Goal: Complete application form

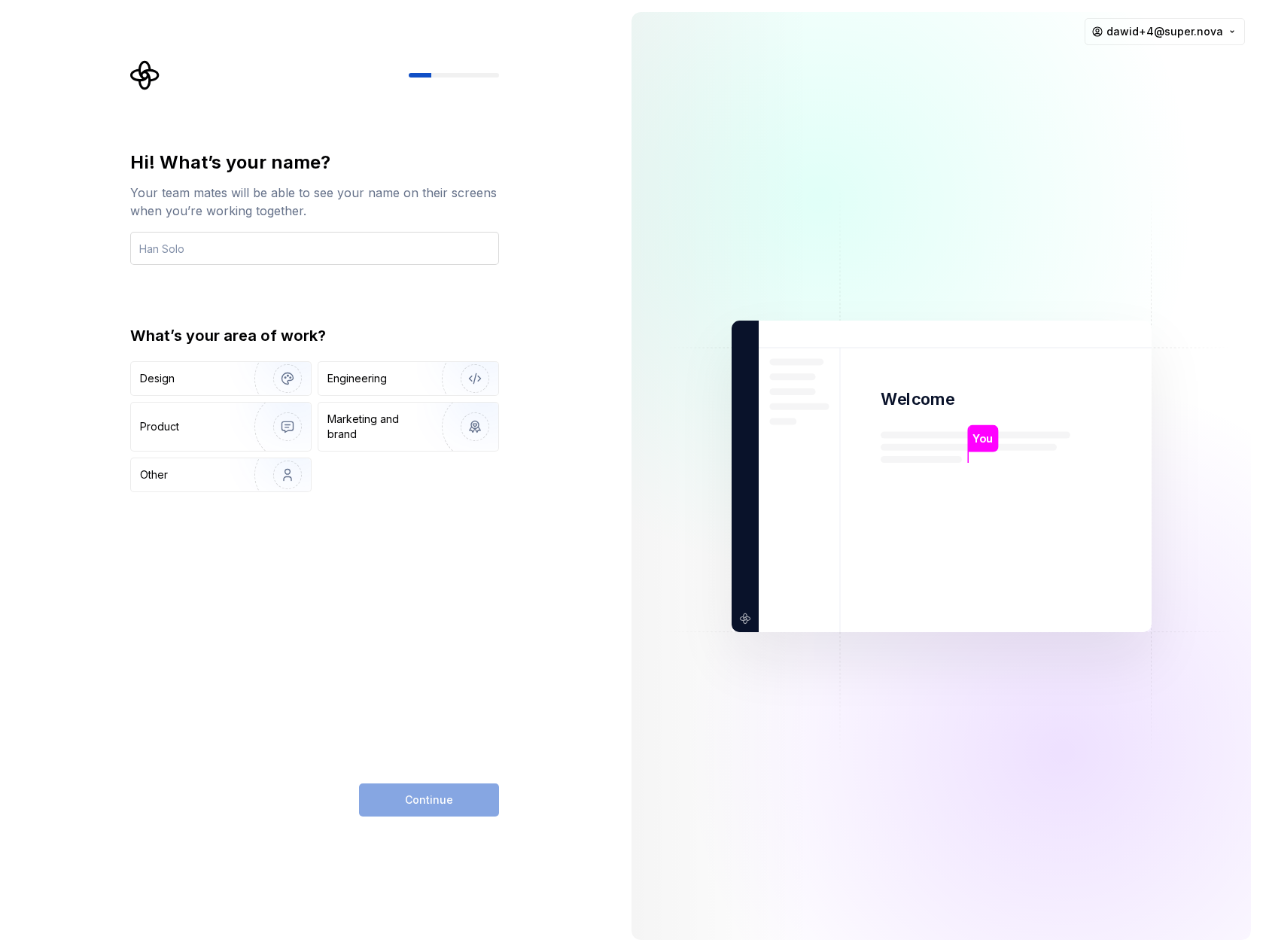
click at [329, 252] on input "text" at bounding box center [314, 249] width 369 height 33
type input "Daw"
click at [236, 382] on img "button" at bounding box center [278, 378] width 96 height 101
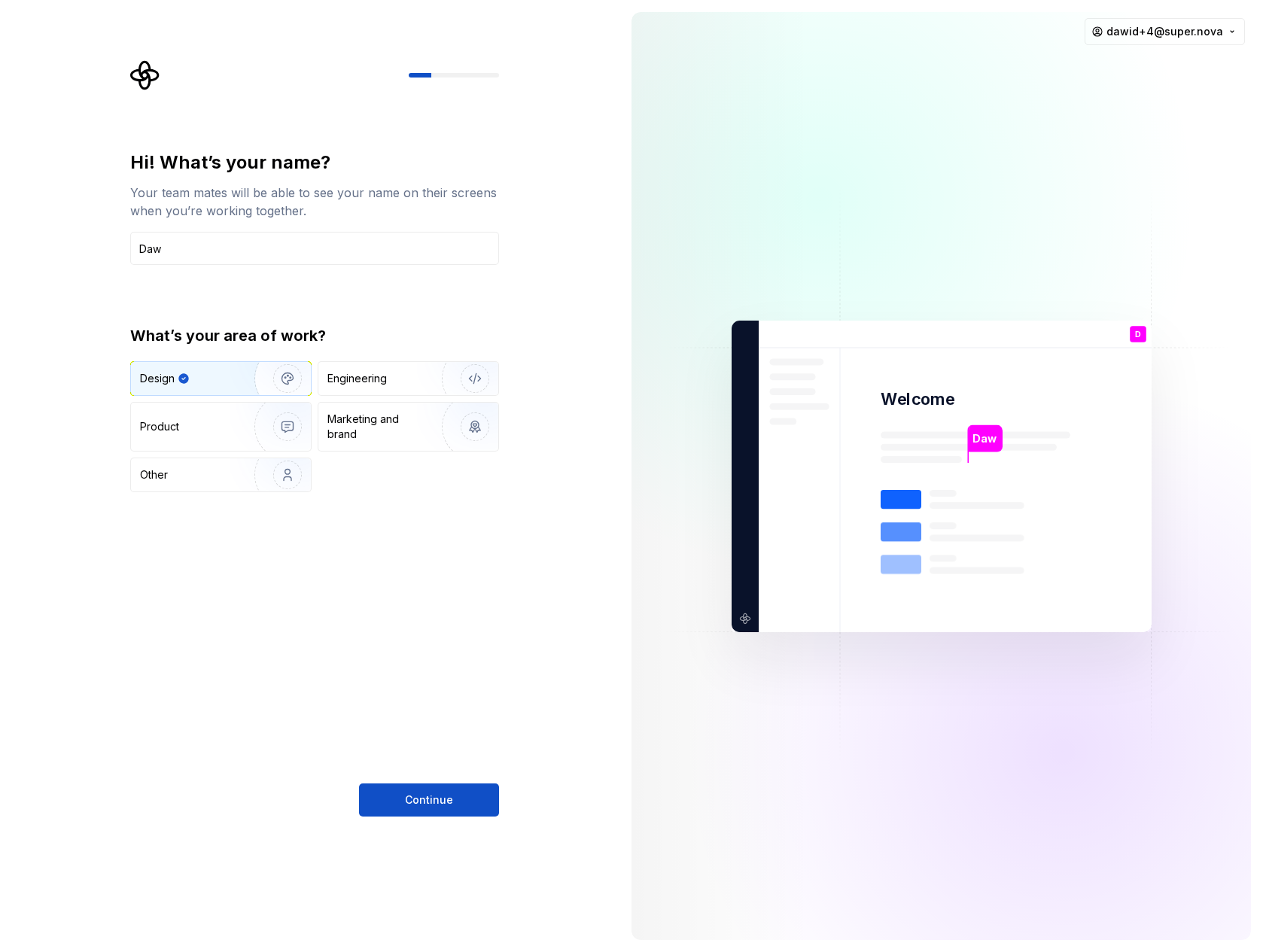
click at [236, 382] on img "button" at bounding box center [278, 378] width 96 height 101
click at [434, 383] on img "button" at bounding box center [465, 378] width 96 height 101
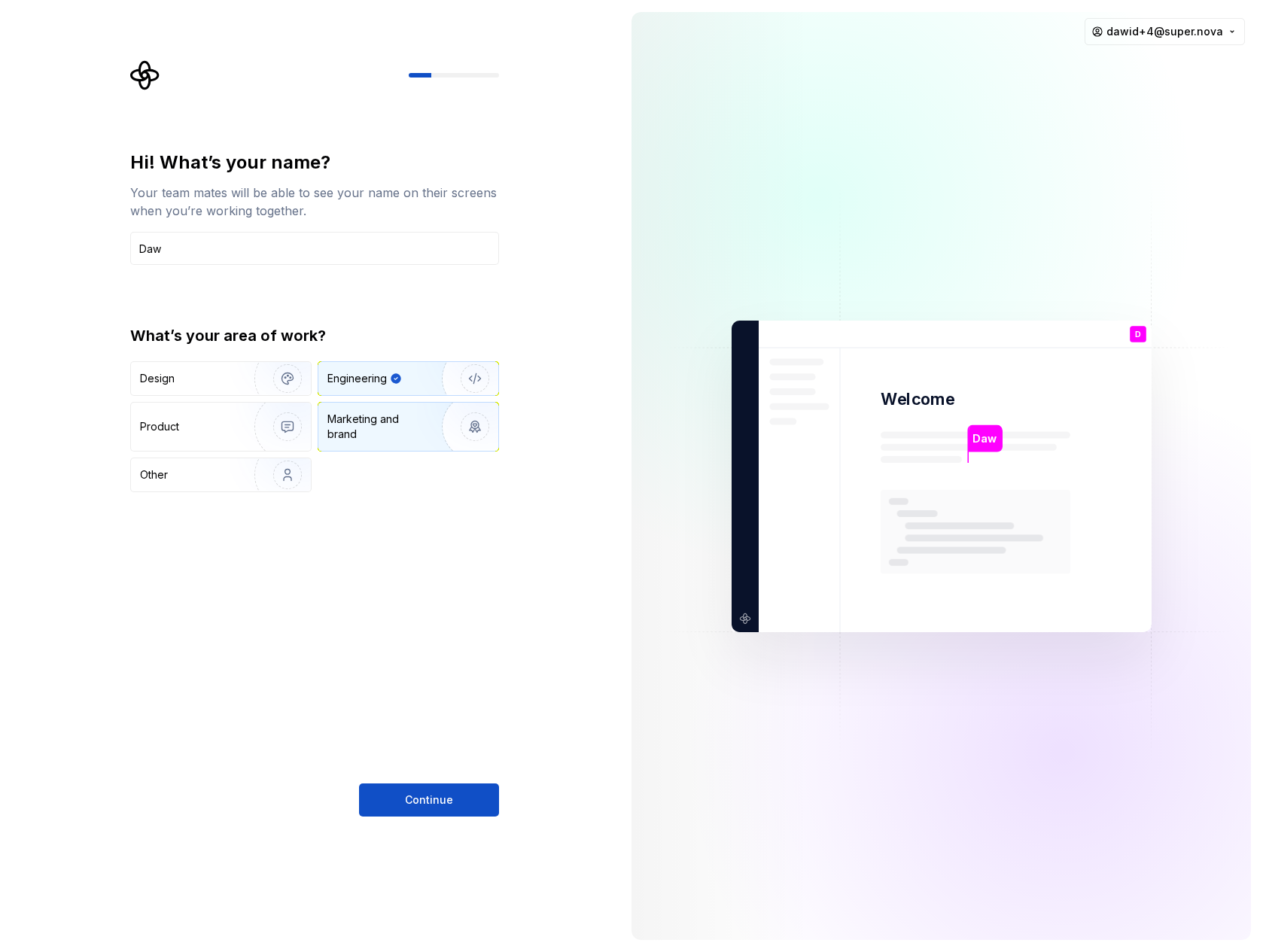
click at [418, 418] on img "button" at bounding box center [465, 426] width 96 height 101
click at [284, 416] on img "button" at bounding box center [278, 426] width 96 height 101
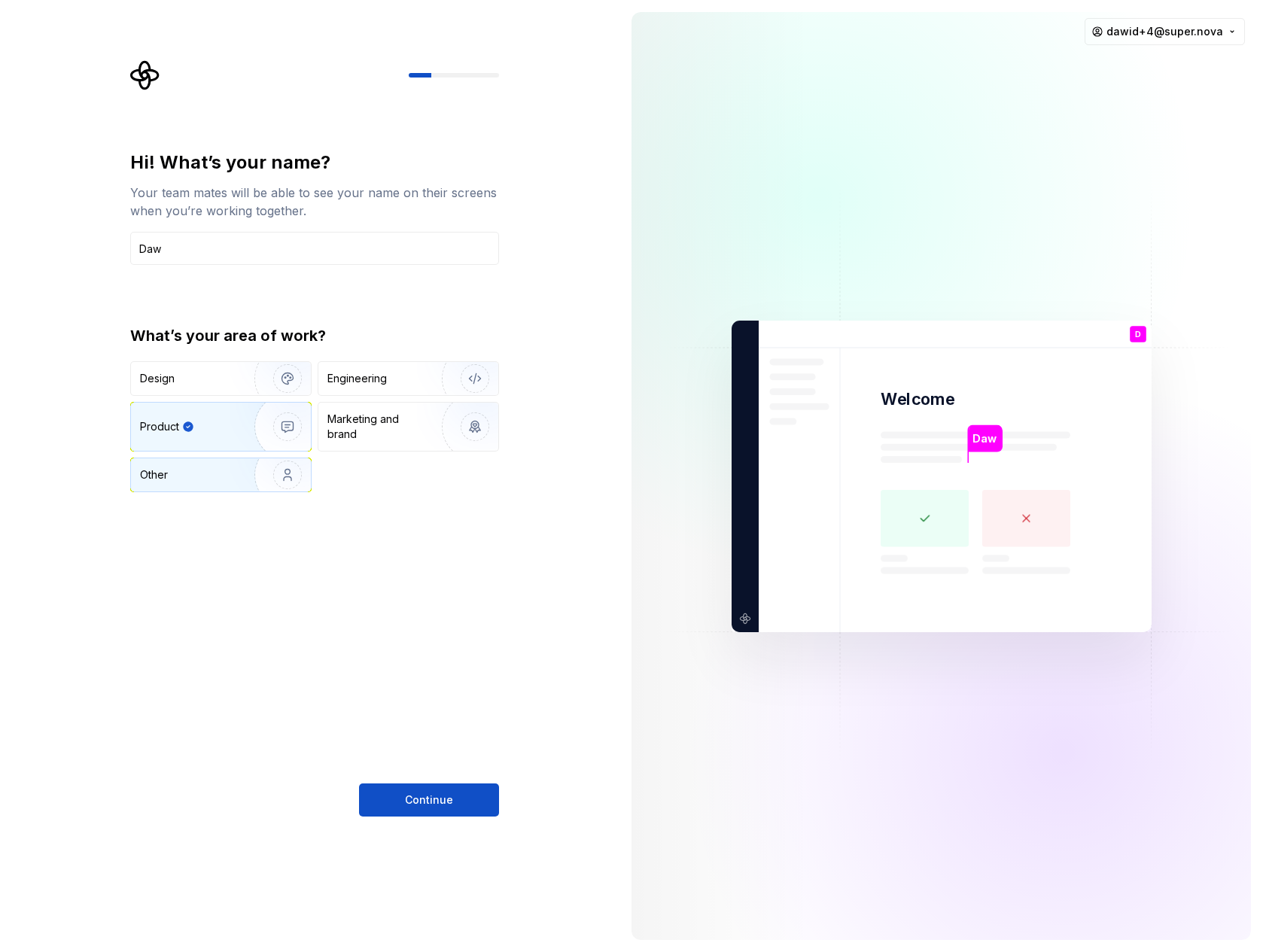
click at [268, 475] on img "button" at bounding box center [278, 475] width 96 height 101
click at [253, 430] on img "button" at bounding box center [278, 426] width 96 height 101
click at [254, 382] on img "button" at bounding box center [278, 378] width 96 height 101
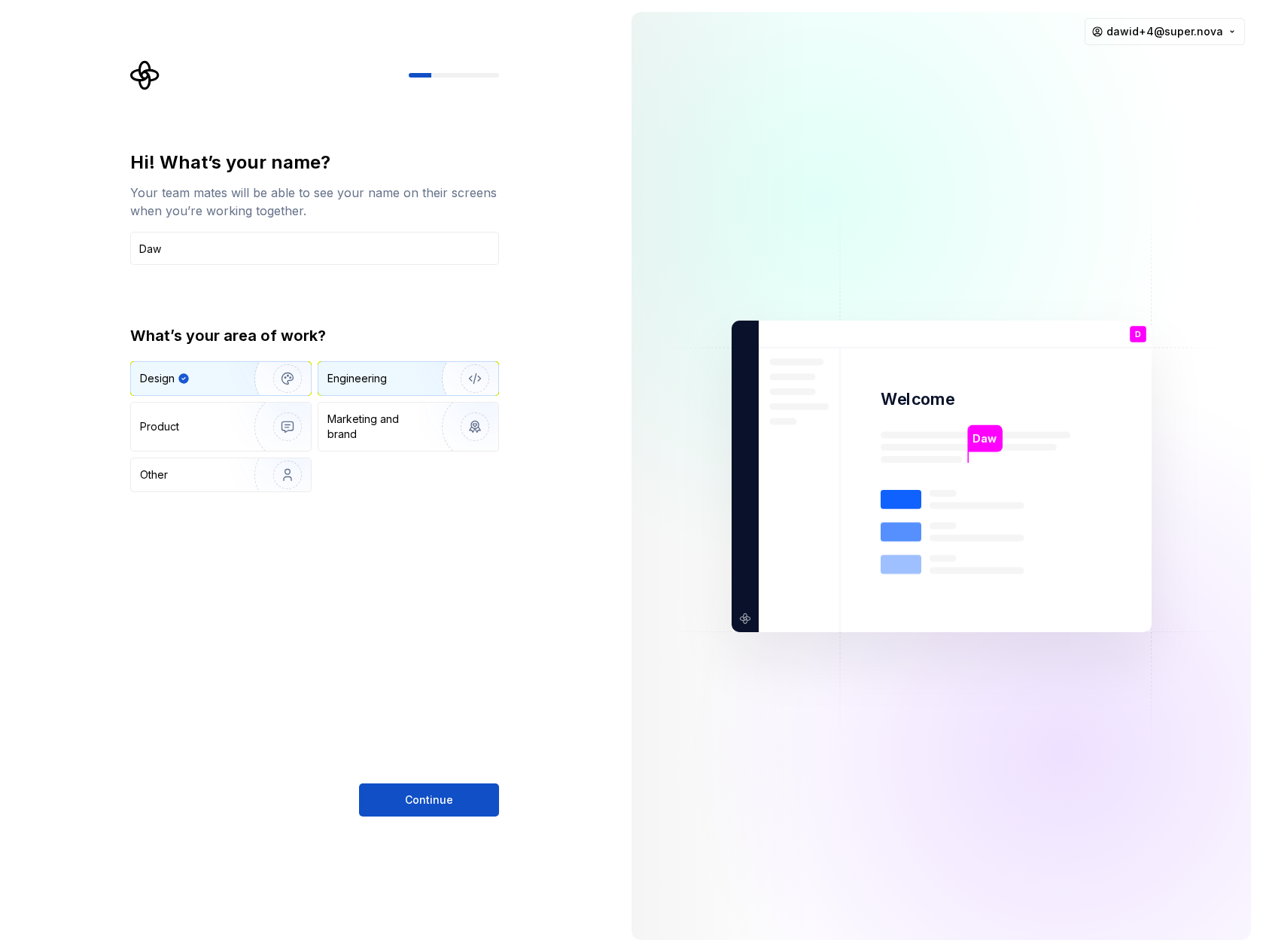
click at [342, 389] on div "Engineering" at bounding box center [408, 378] width 180 height 33
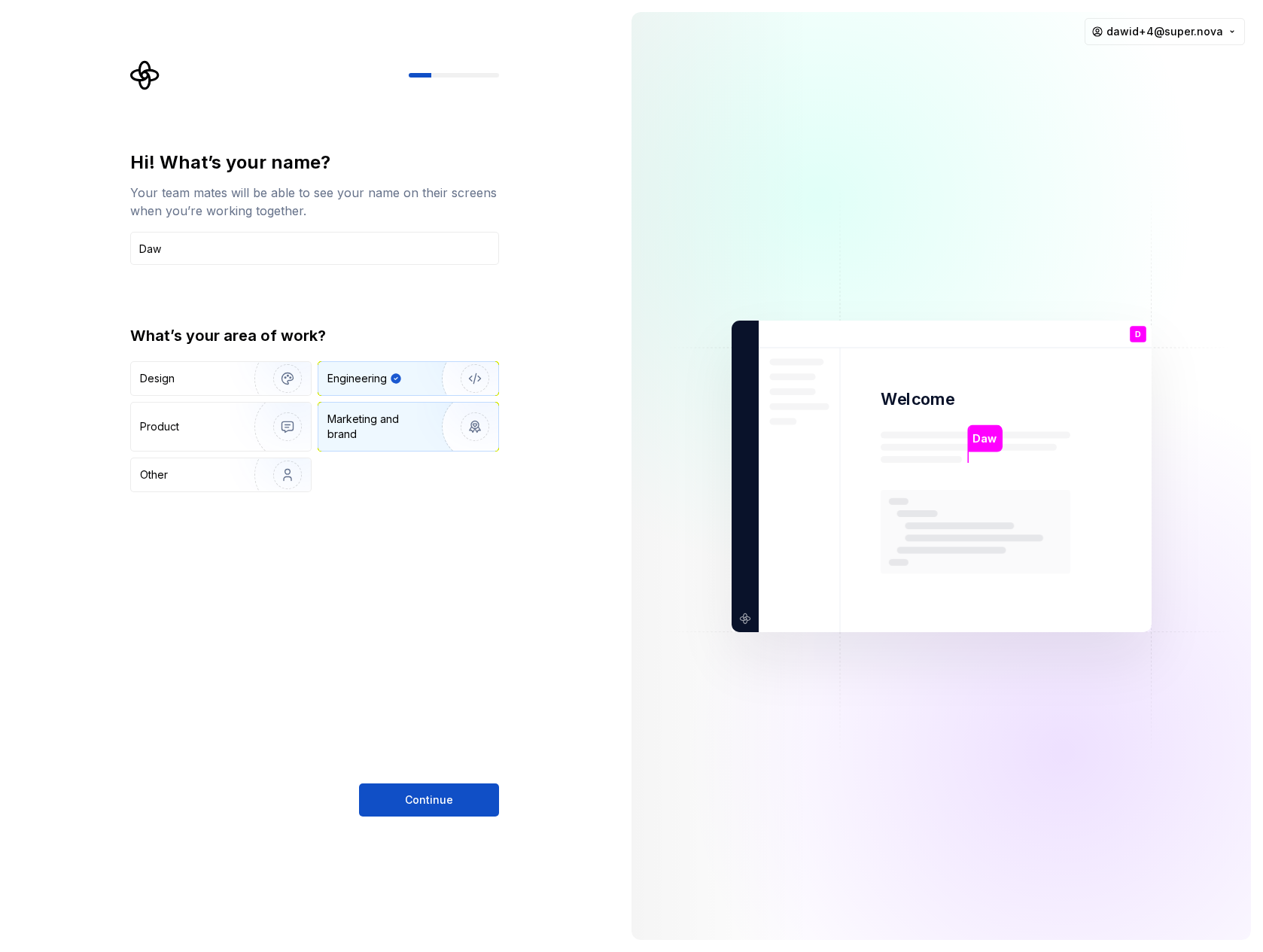
click at [343, 425] on div "Marketing and brand" at bounding box center [377, 426] width 101 height 30
drag, startPoint x: 236, startPoint y: 470, endPoint x: 243, endPoint y: 448, distance: 23.1
click at [236, 470] on img "button" at bounding box center [278, 475] width 96 height 101
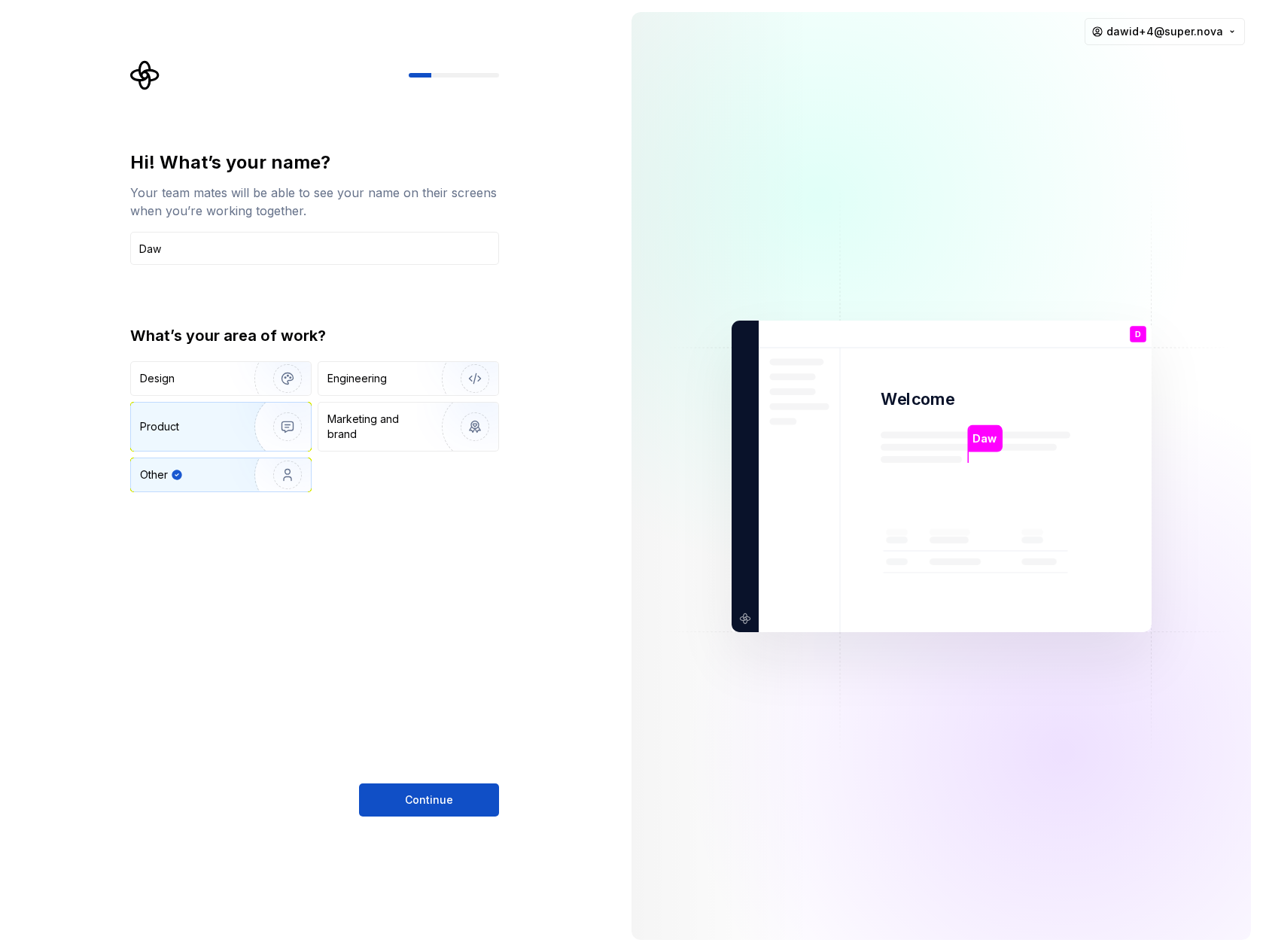
click at [245, 430] on img "button" at bounding box center [278, 426] width 96 height 101
click at [249, 403] on img "button" at bounding box center [278, 426] width 96 height 101
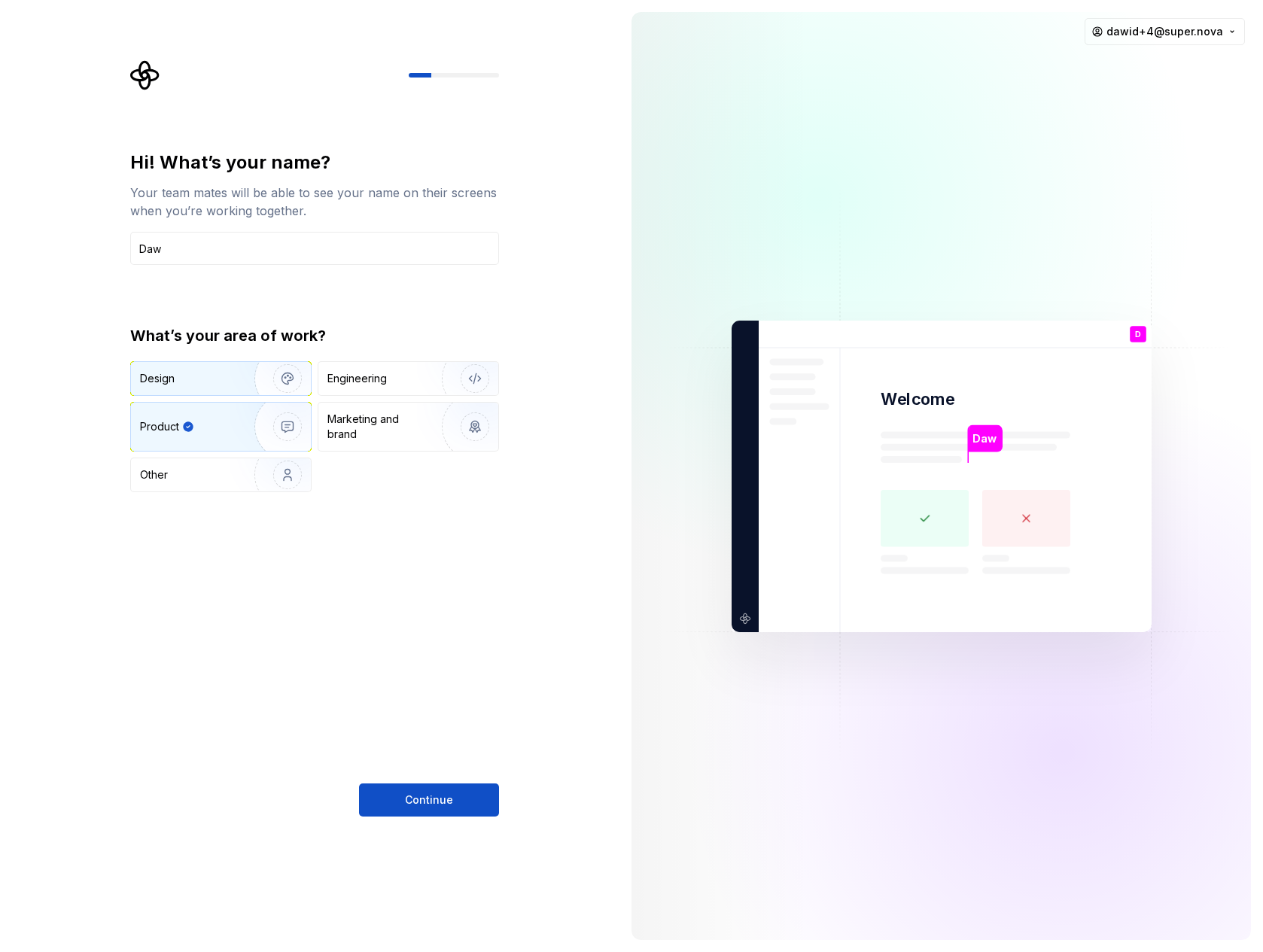
click at [249, 372] on img "button" at bounding box center [278, 378] width 96 height 101
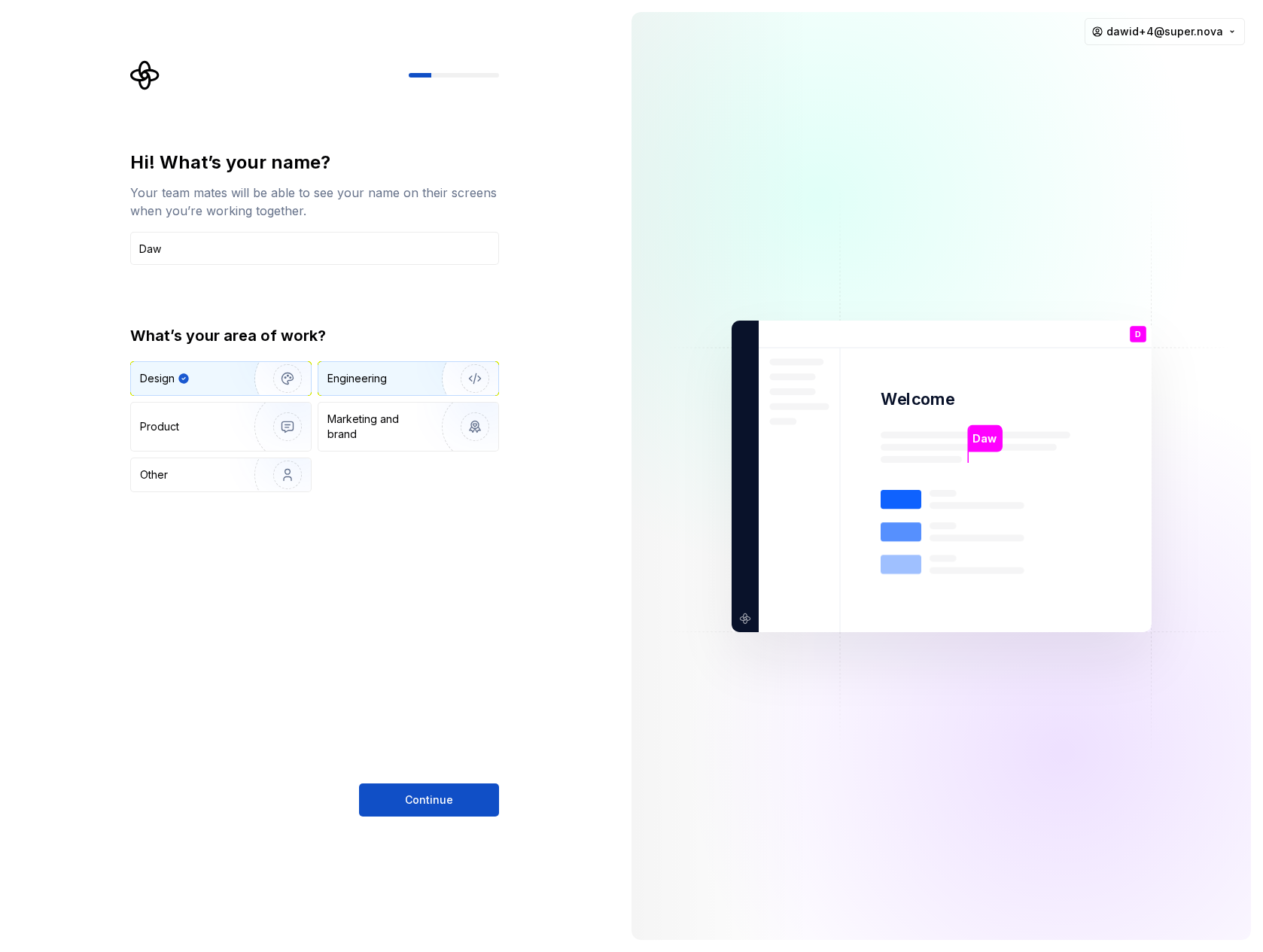
click at [365, 378] on div "Engineering" at bounding box center [357, 378] width 59 height 15
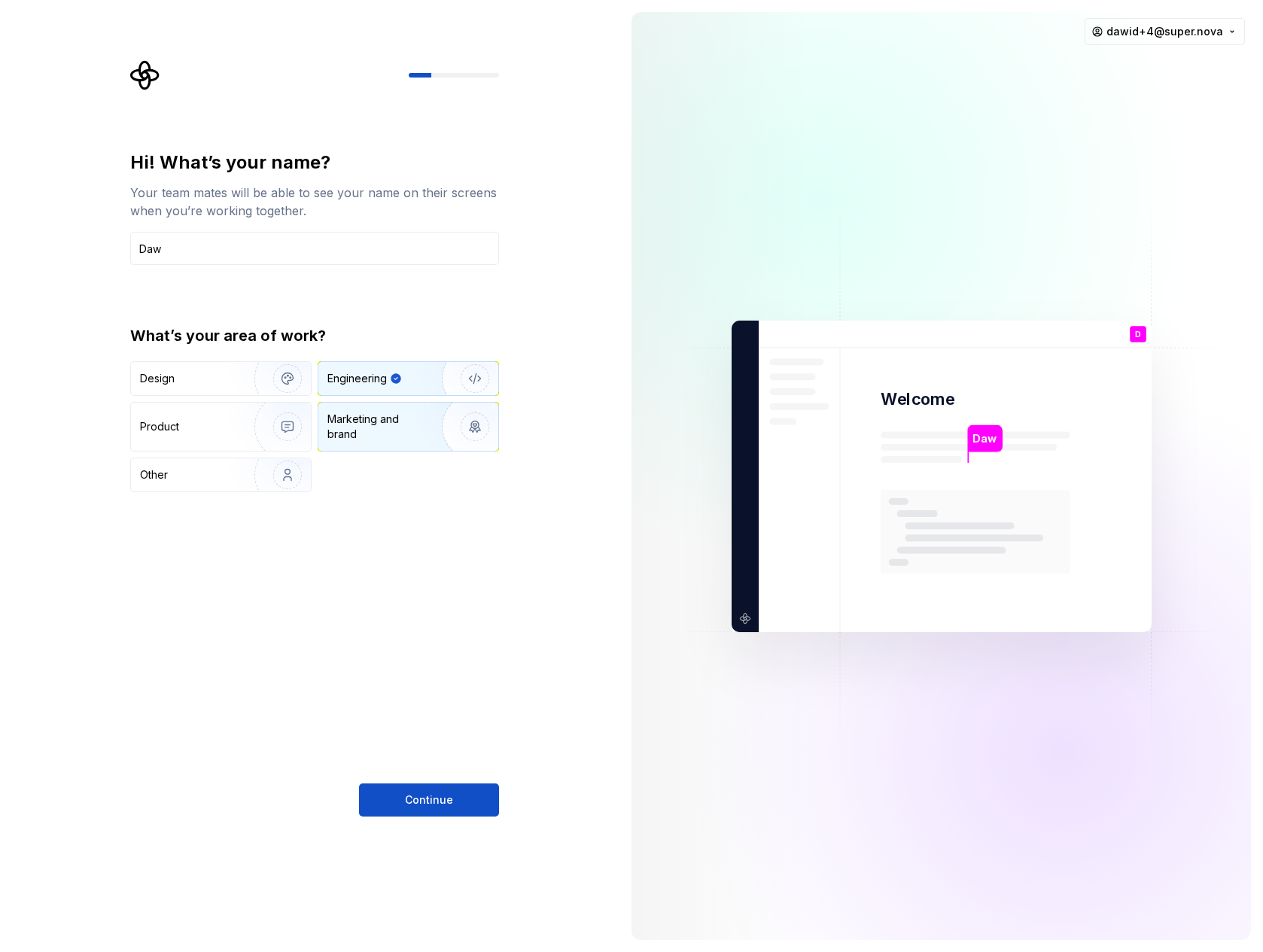
click at [369, 414] on div "Marketing and brand" at bounding box center [377, 426] width 101 height 30
click at [372, 376] on div "Engineering" at bounding box center [357, 378] width 59 height 15
click at [258, 377] on img "button" at bounding box center [278, 378] width 96 height 101
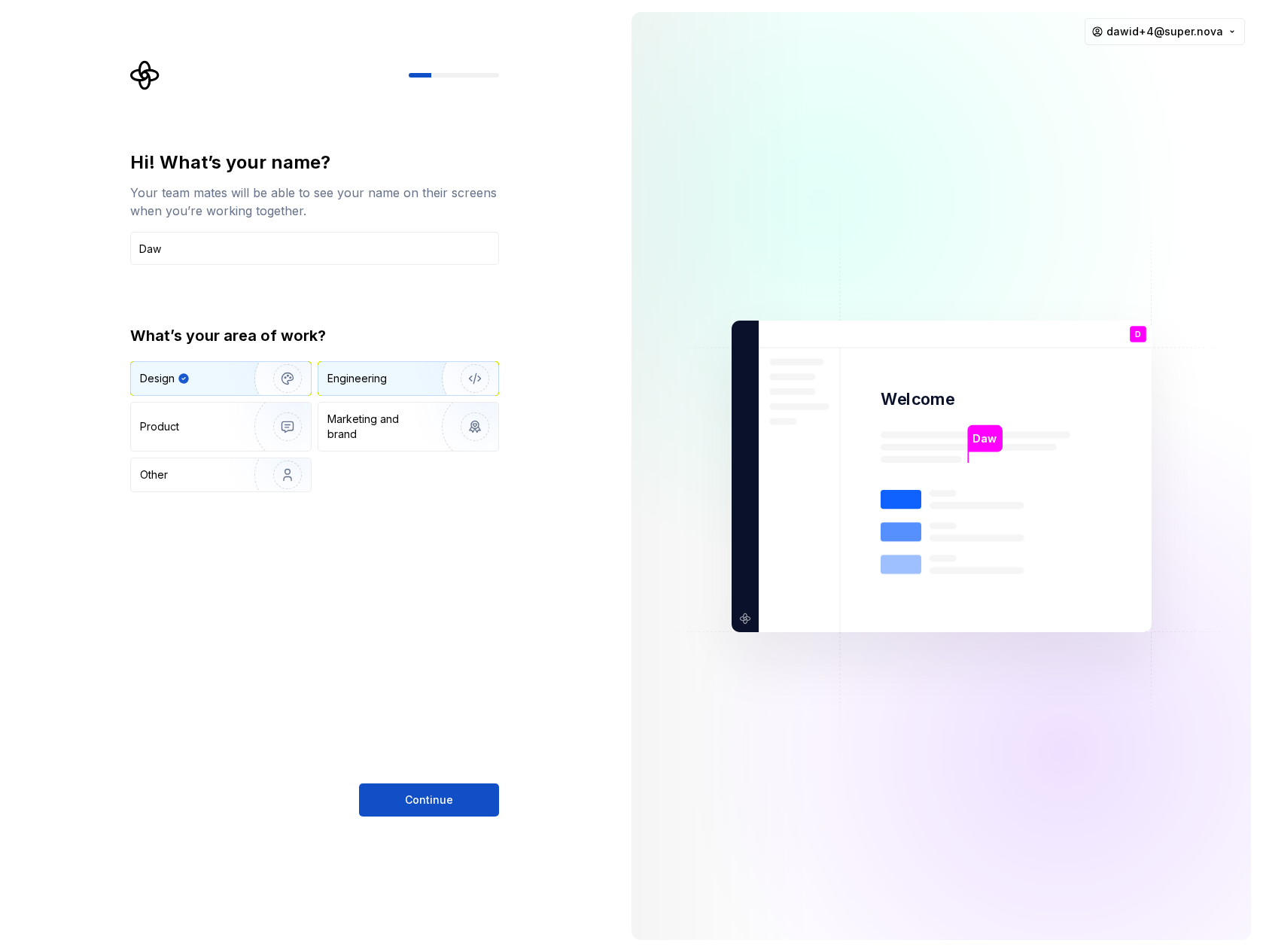
click at [356, 379] on div "Engineering" at bounding box center [357, 378] width 59 height 15
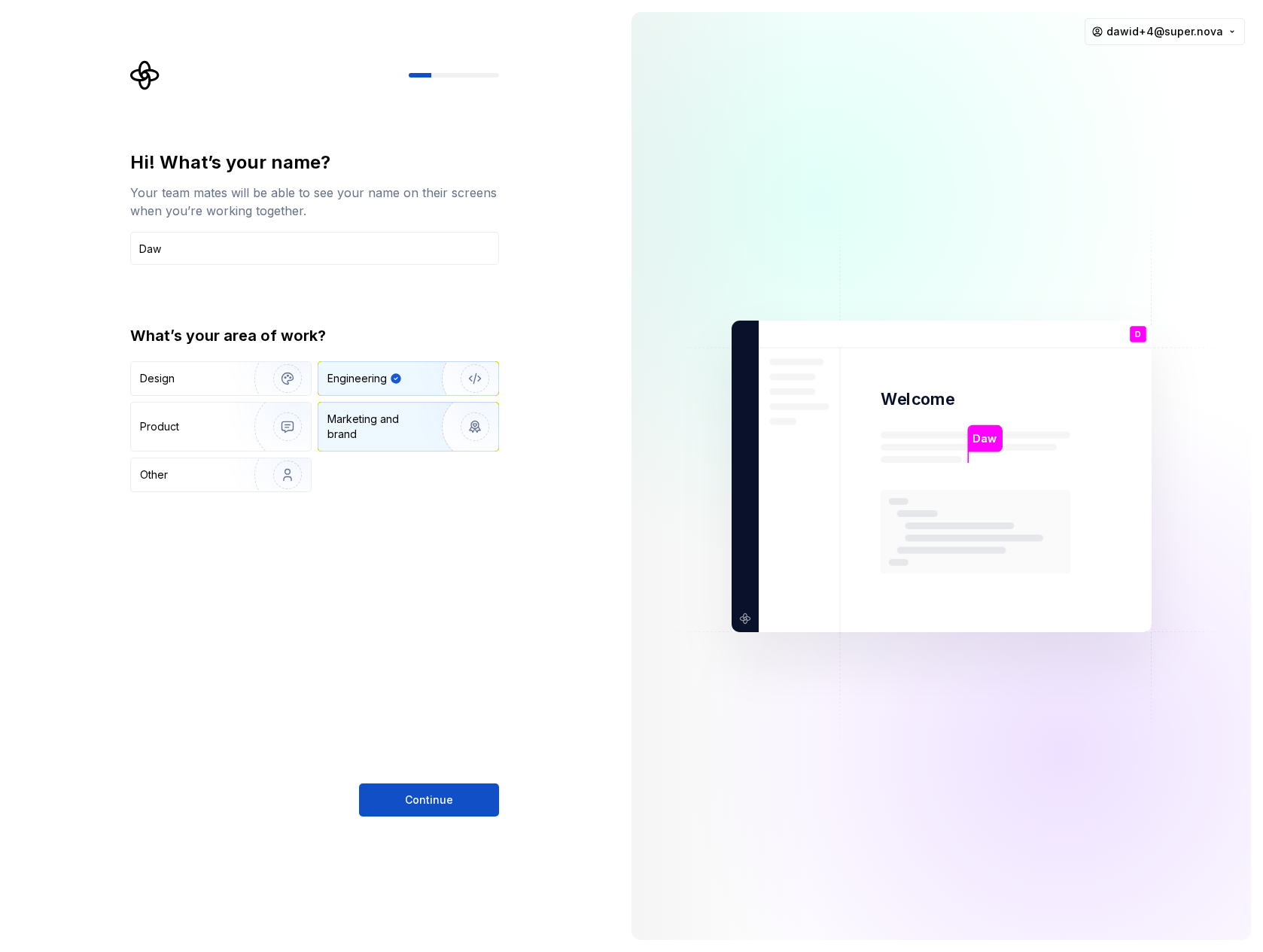
click at [350, 422] on div "Marketing and brand" at bounding box center [377, 426] width 101 height 30
click at [236, 406] on img "button" at bounding box center [278, 426] width 96 height 101
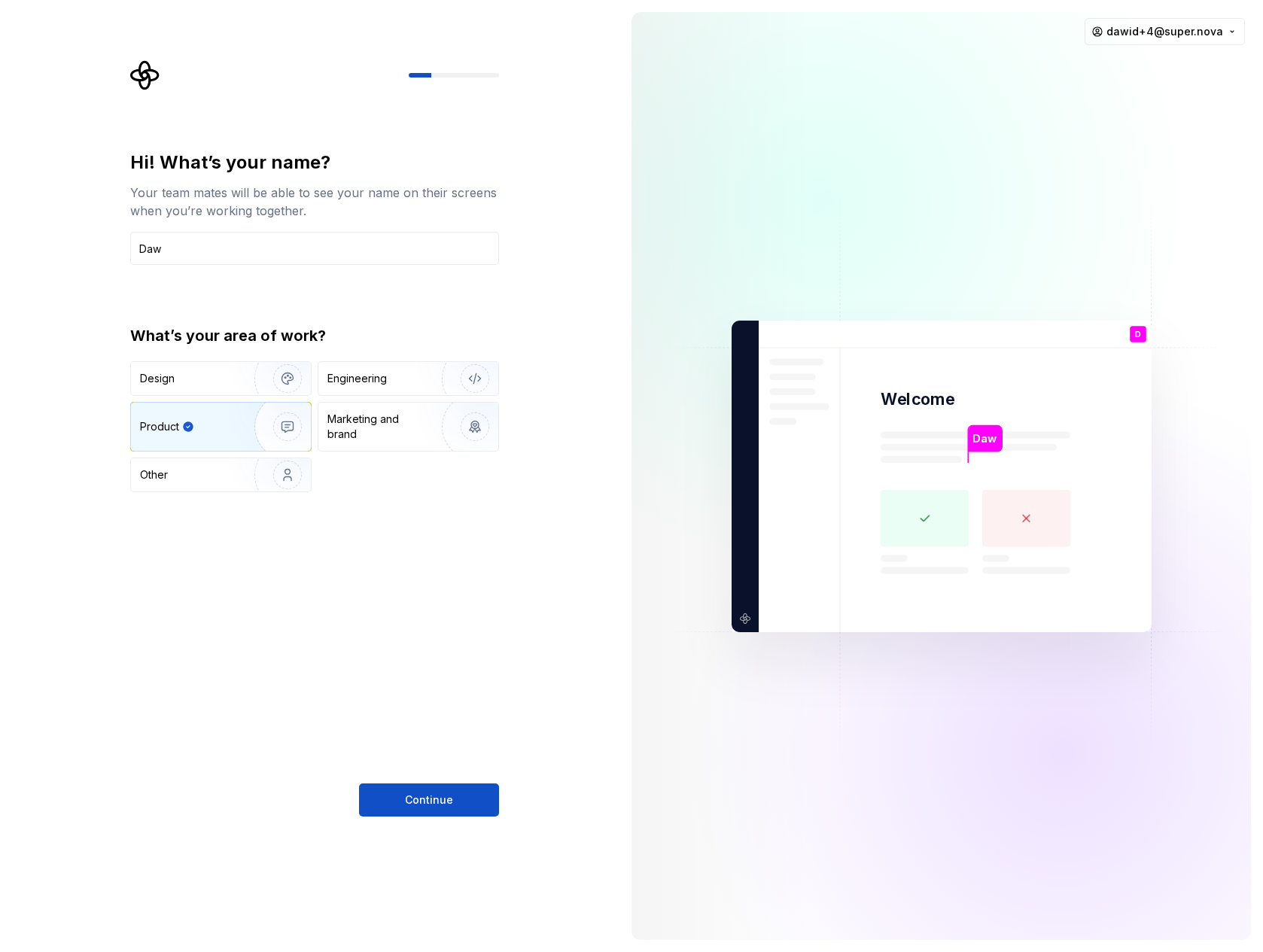
click at [233, 352] on div "What’s your area of work? Design Engineering Product Marketing and brand Other" at bounding box center [314, 409] width 369 height 167
click at [230, 364] on img "button" at bounding box center [278, 378] width 96 height 101
click at [239, 403] on img "button" at bounding box center [278, 426] width 96 height 101
click at [239, 379] on img "button" at bounding box center [278, 378] width 96 height 101
click at [236, 420] on img "button" at bounding box center [278, 426] width 96 height 101
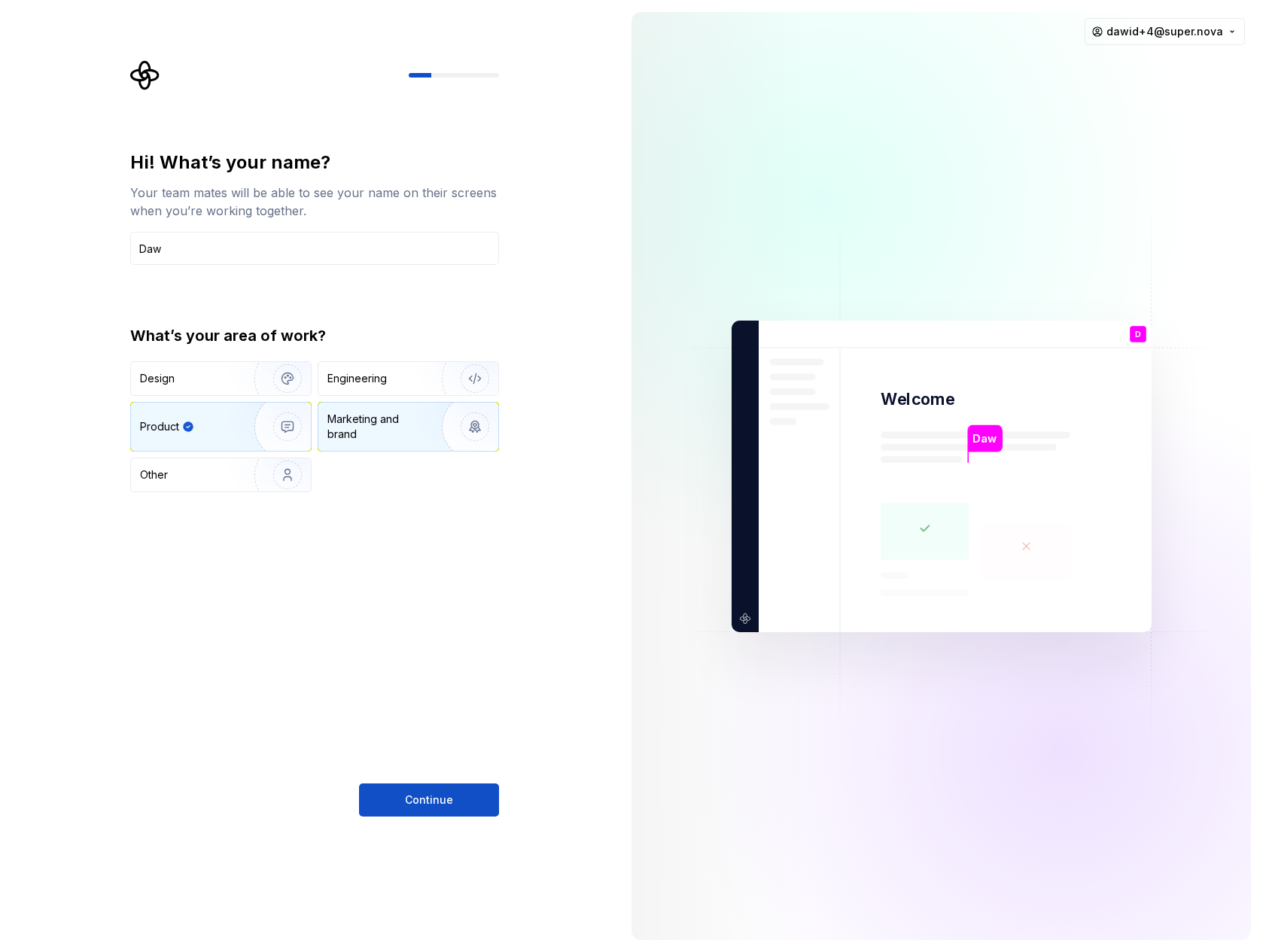
click at [372, 422] on div "Marketing and brand" at bounding box center [377, 426] width 101 height 30
click at [384, 383] on div "Engineering" at bounding box center [357, 378] width 59 height 15
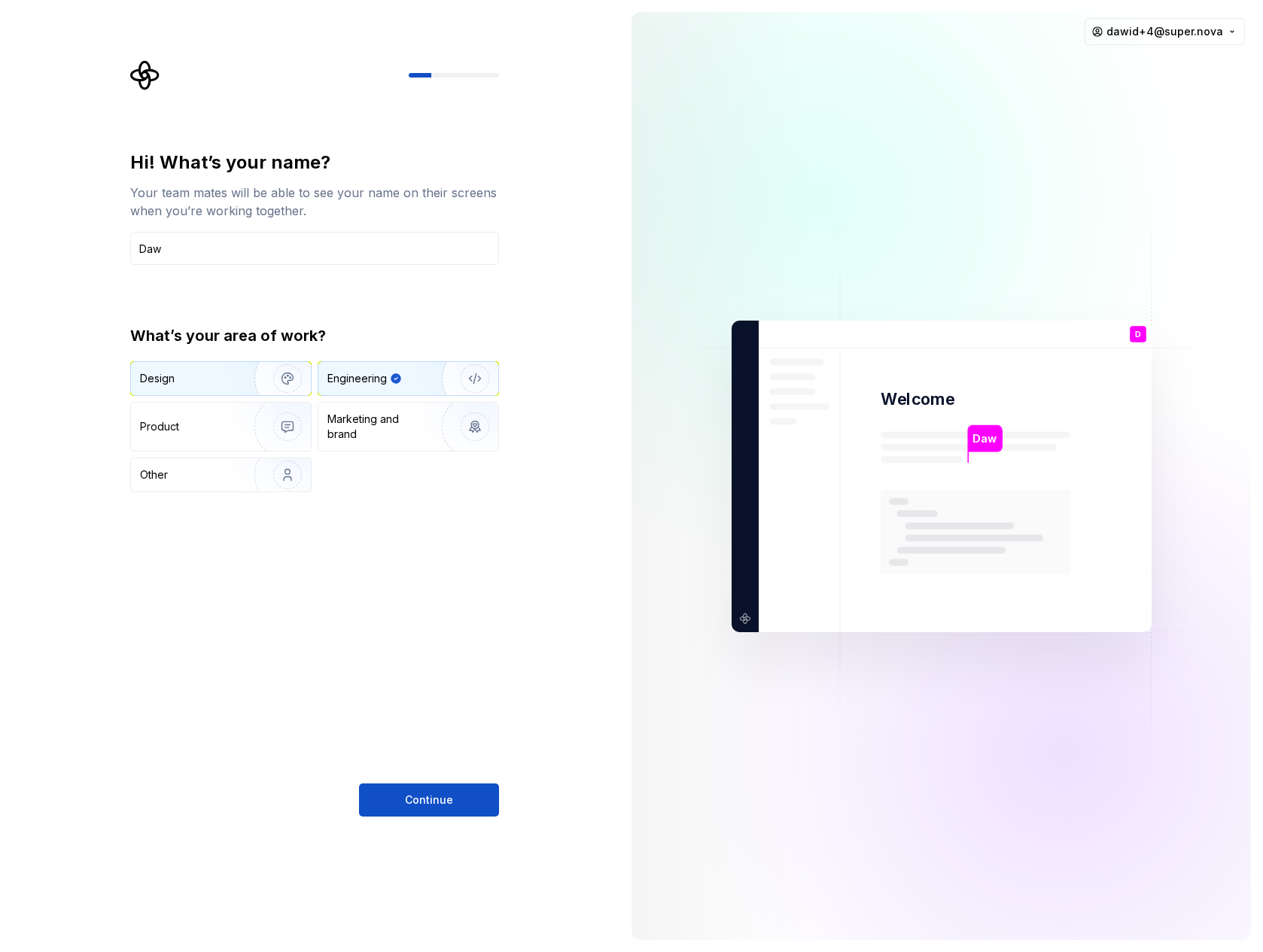
click at [279, 374] on img "button" at bounding box center [278, 378] width 96 height 101
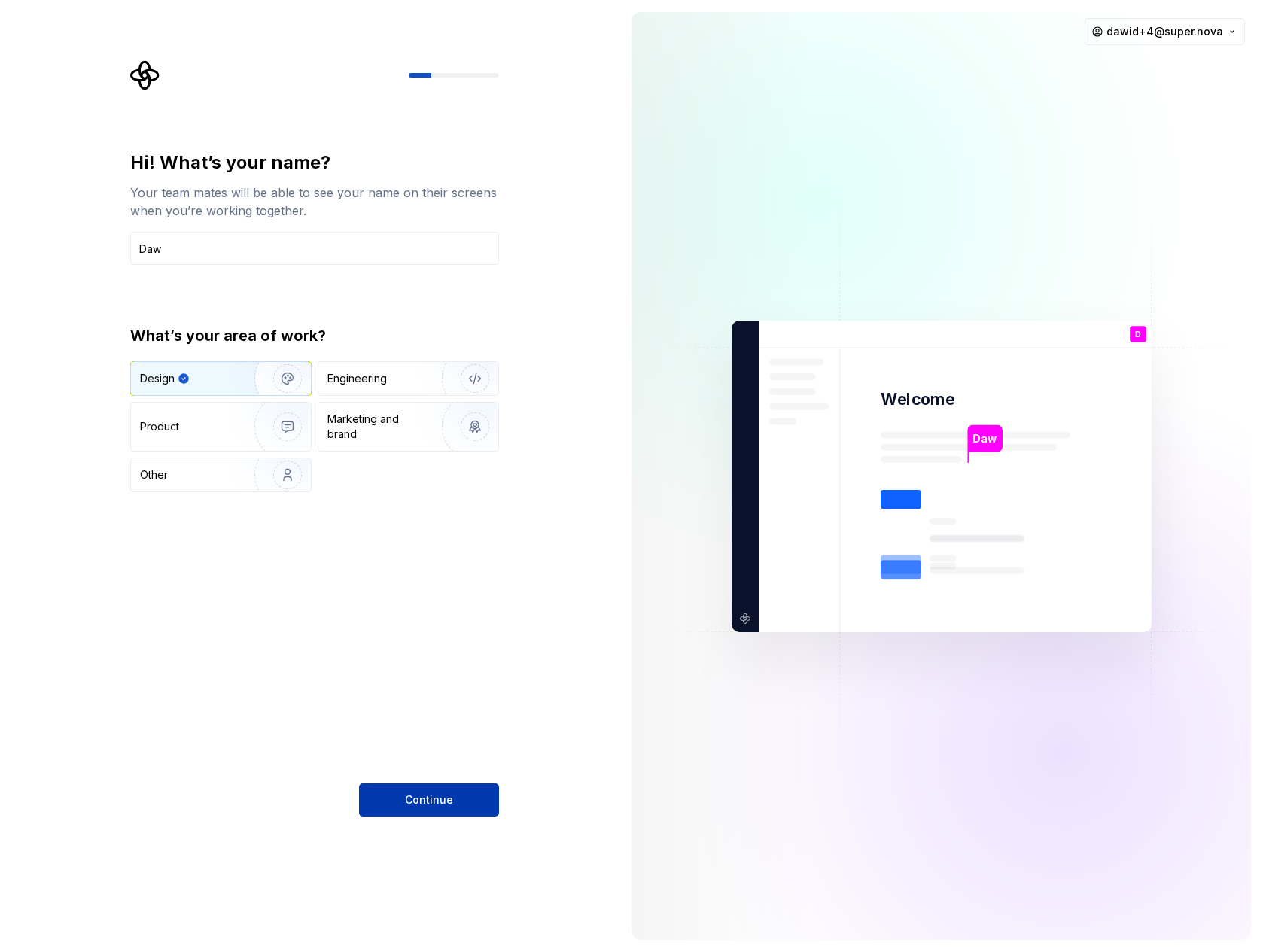
click at [438, 795] on span "Continue" at bounding box center [429, 799] width 48 height 15
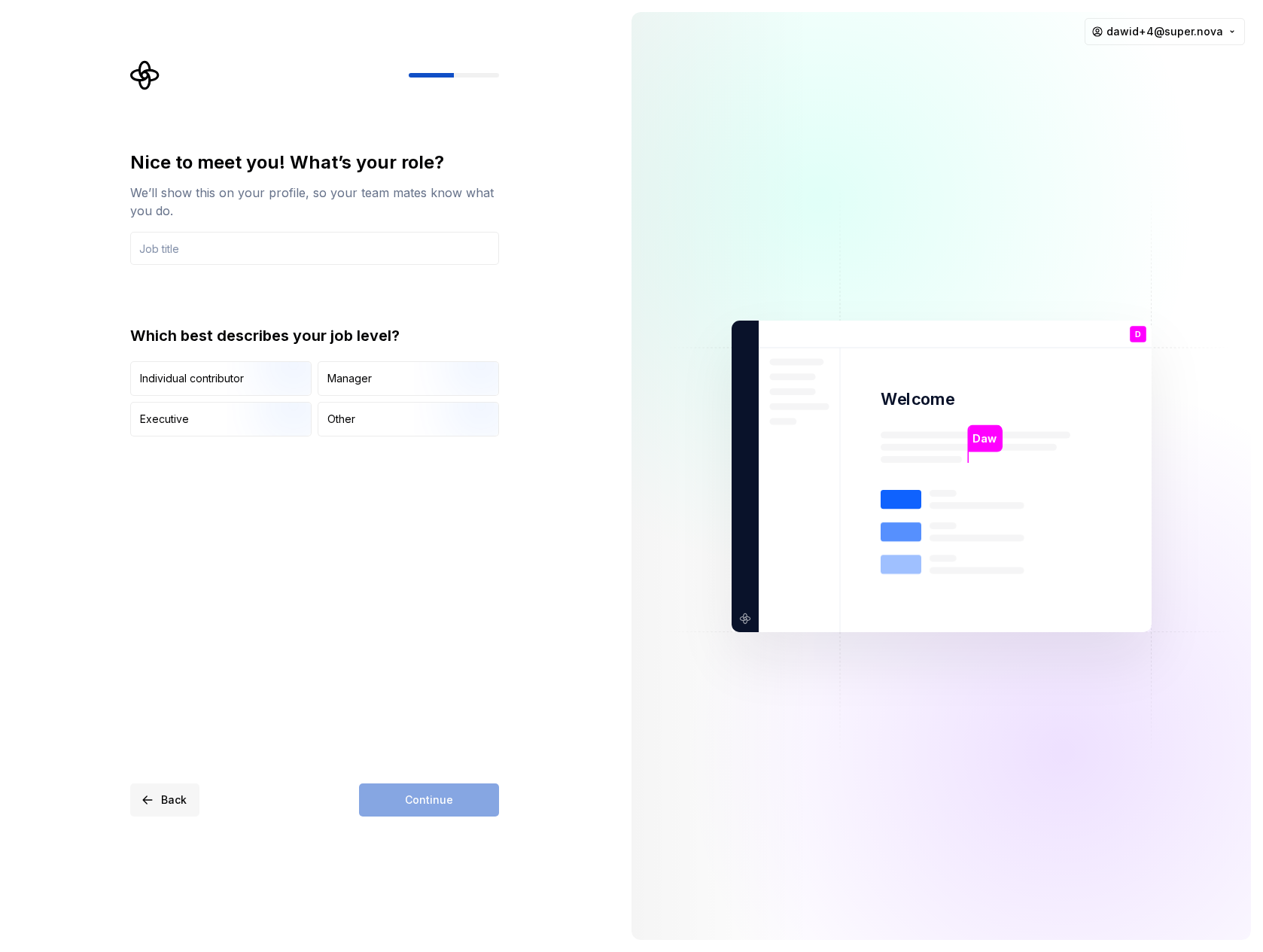
click at [149, 801] on button "Back" at bounding box center [164, 800] width 69 height 33
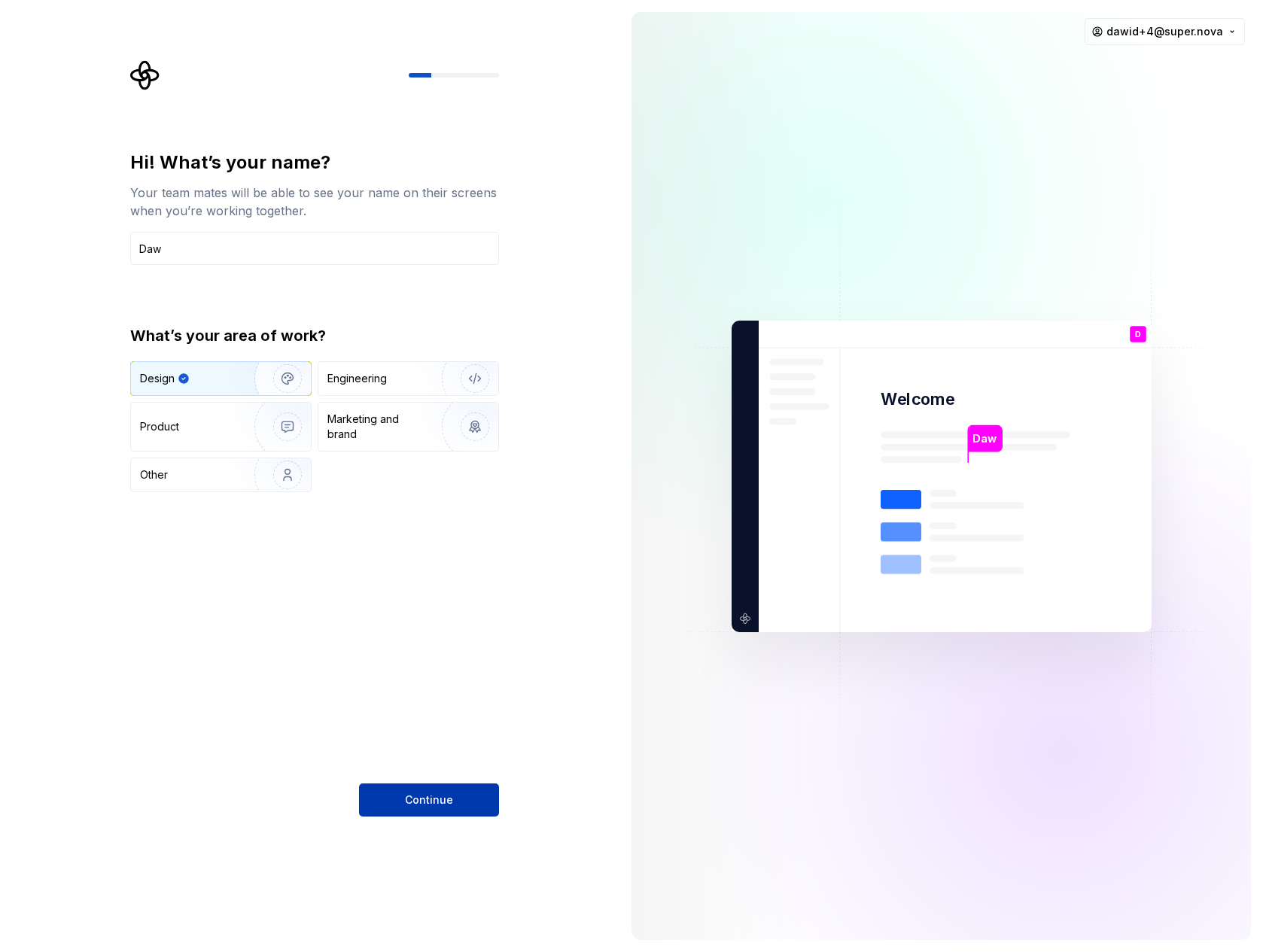
click at [381, 799] on button "Continue" at bounding box center [429, 800] width 140 height 33
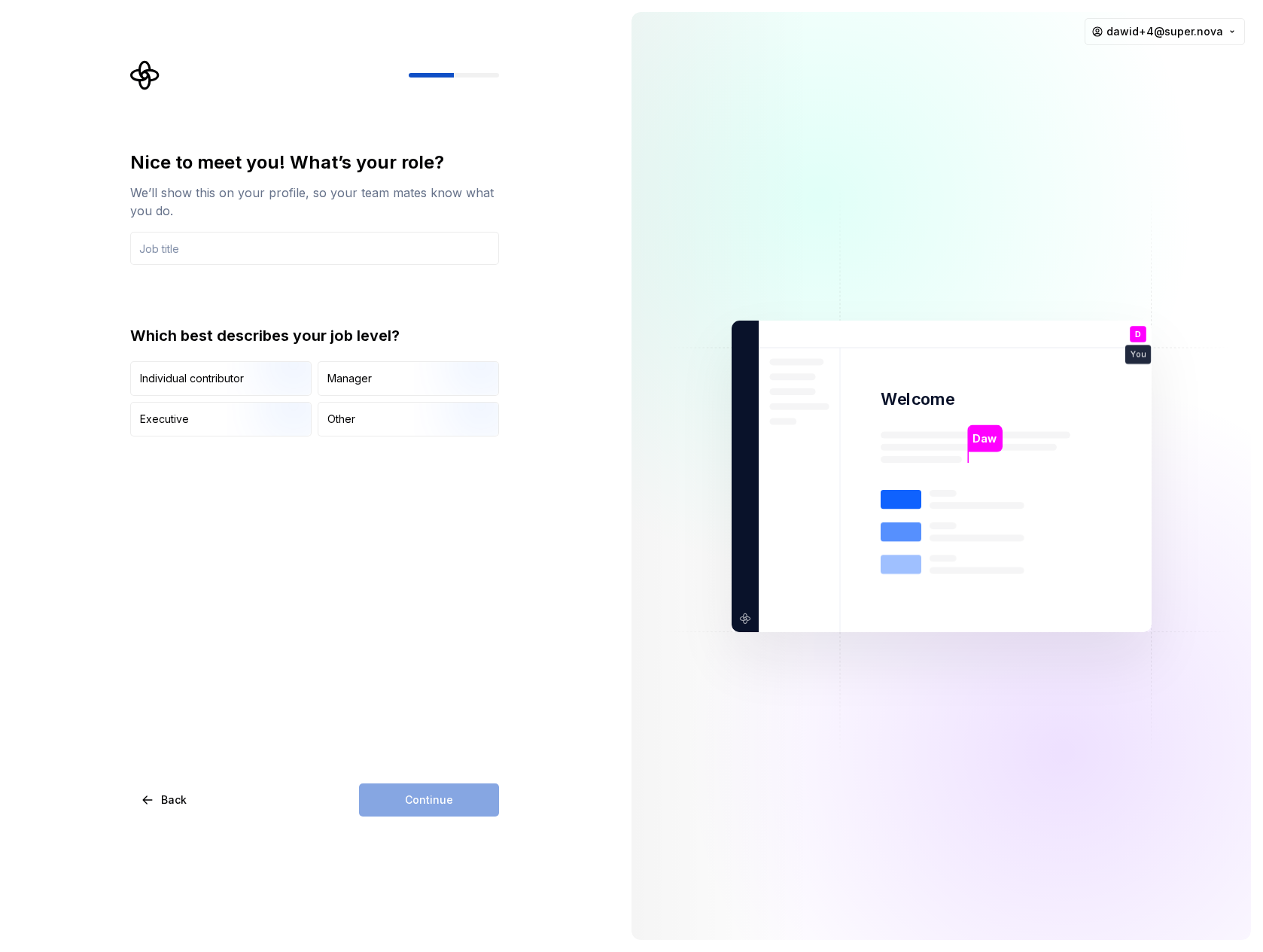
click at [397, 788] on div "Continue" at bounding box center [429, 800] width 140 height 33
click at [220, 251] on input "text" at bounding box center [314, 249] width 369 height 33
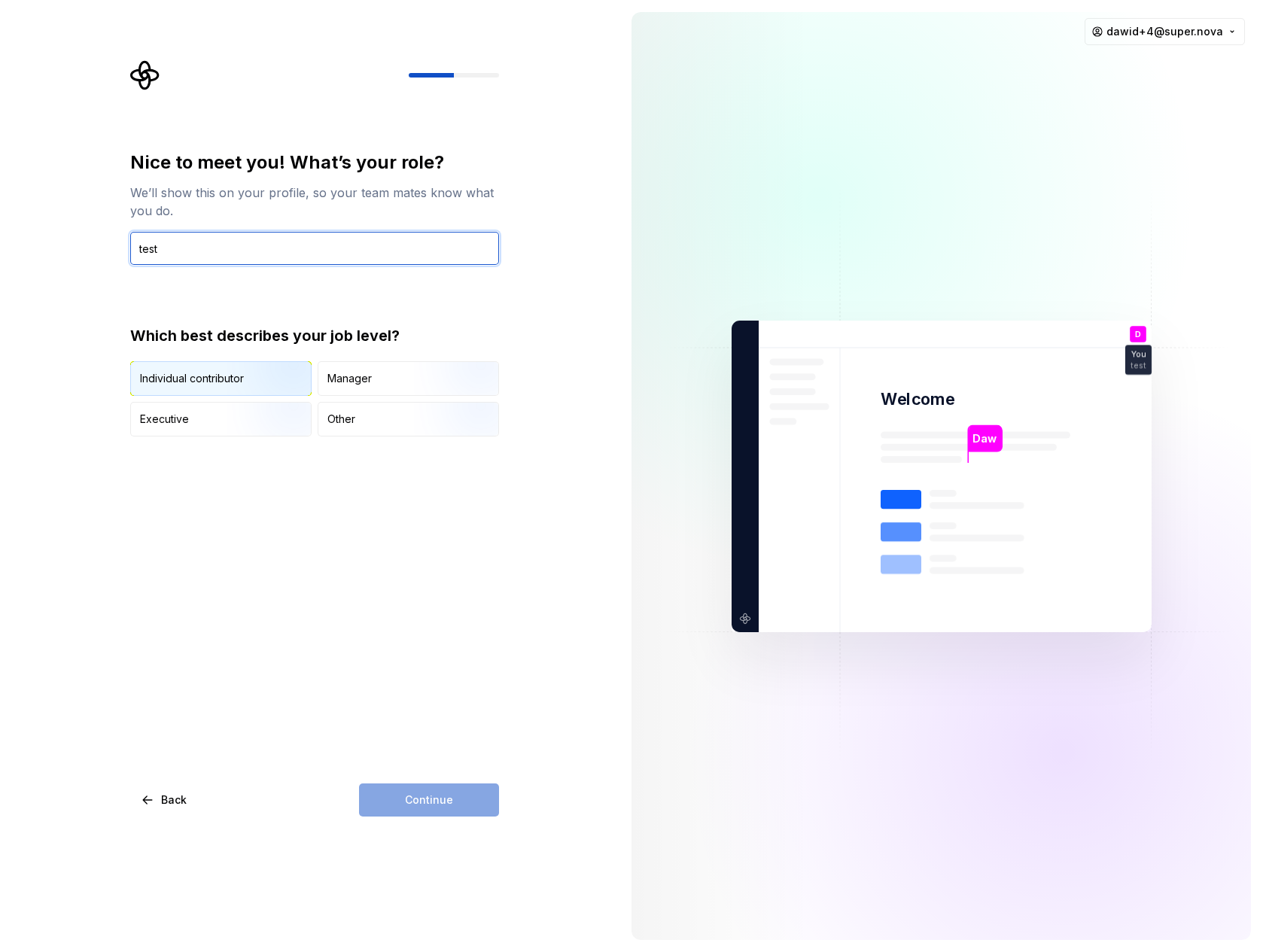
type input "test"
click at [159, 374] on div "Individual contributor" at bounding box center [192, 378] width 104 height 15
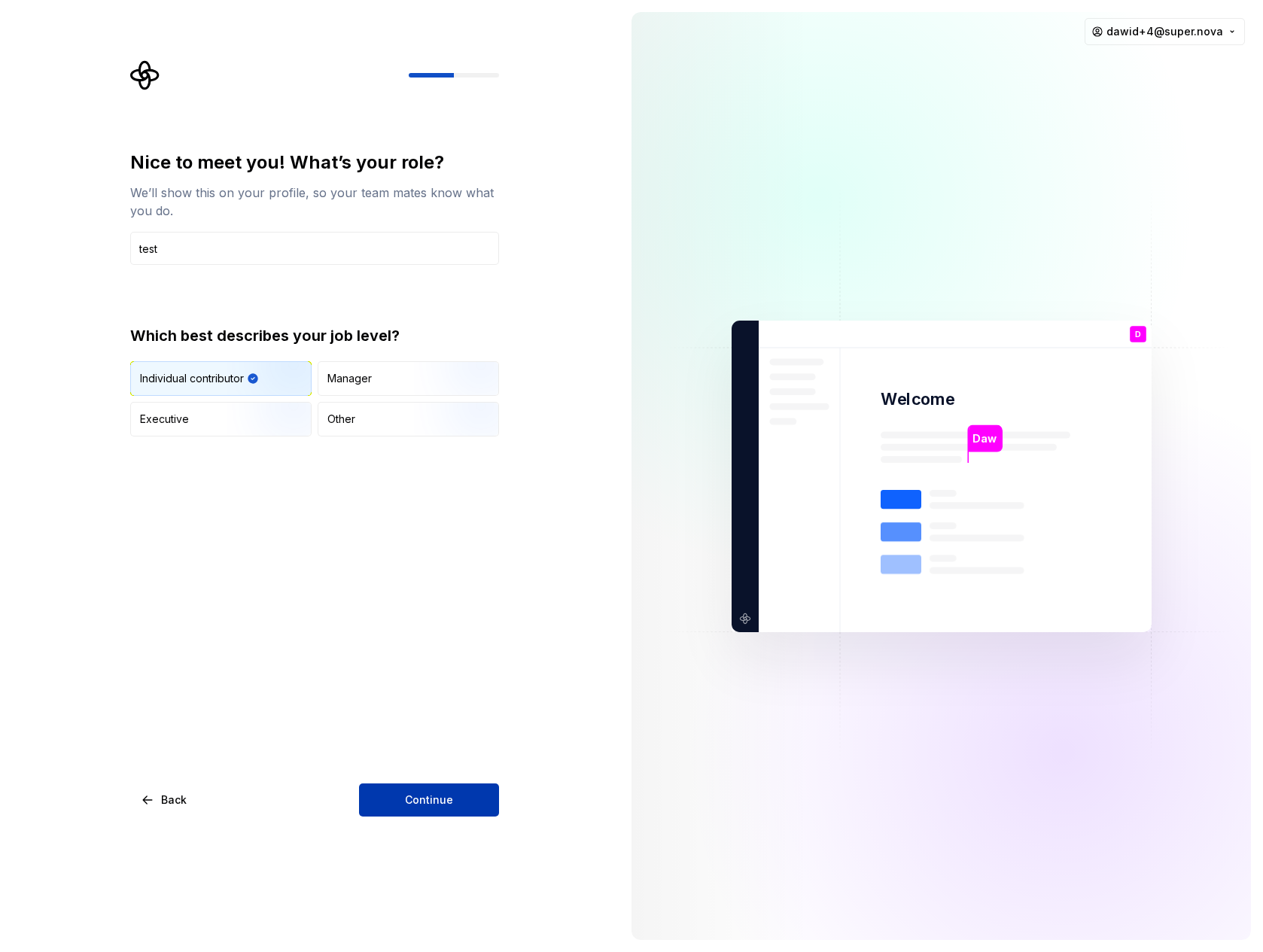
click at [418, 792] on span "Continue" at bounding box center [429, 799] width 48 height 15
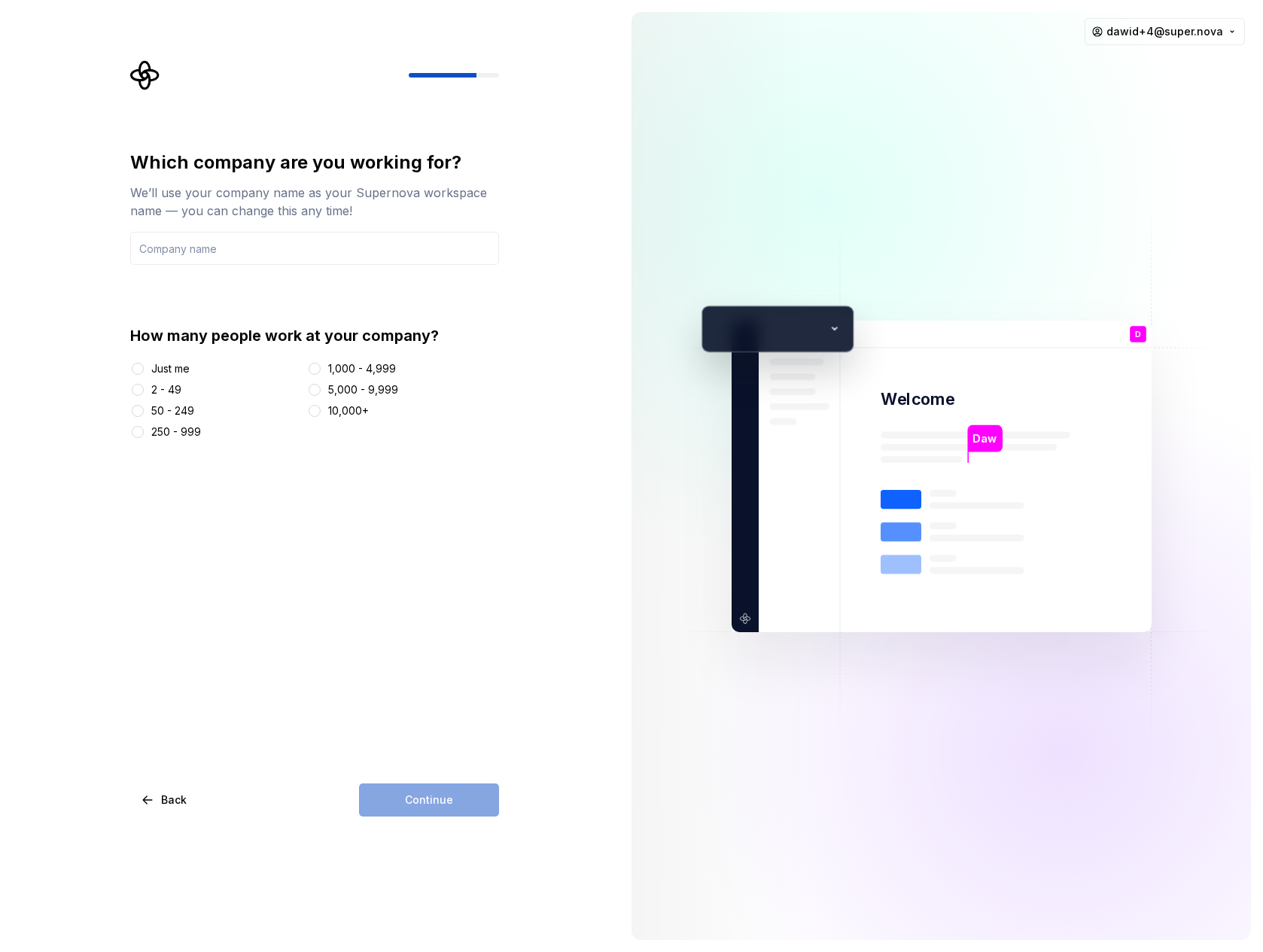
click at [176, 368] on div "Just me" at bounding box center [170, 368] width 38 height 15
click at [144, 368] on button "Just me" at bounding box center [138, 368] width 12 height 12
click at [172, 381] on div "Just me 2 - 49 50 - 249 250 - 999 1,000 - 4,999 5,000 - 9,999 10,000+" at bounding box center [314, 401] width 369 height 79
click at [175, 364] on div "Just me" at bounding box center [170, 368] width 38 height 15
click at [144, 364] on button "Just me" at bounding box center [138, 368] width 12 height 12
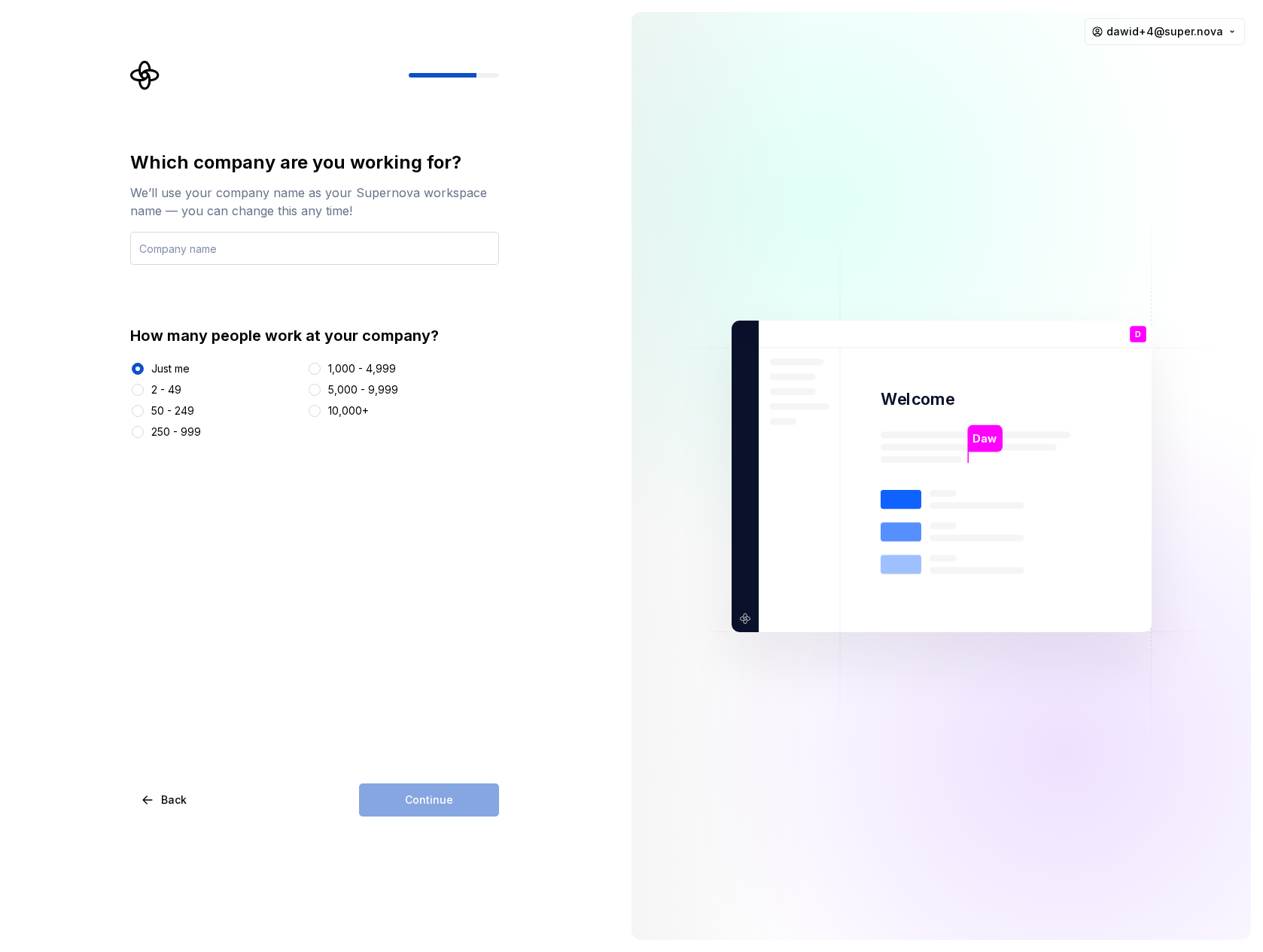
click at [213, 262] on input "text" at bounding box center [314, 249] width 369 height 33
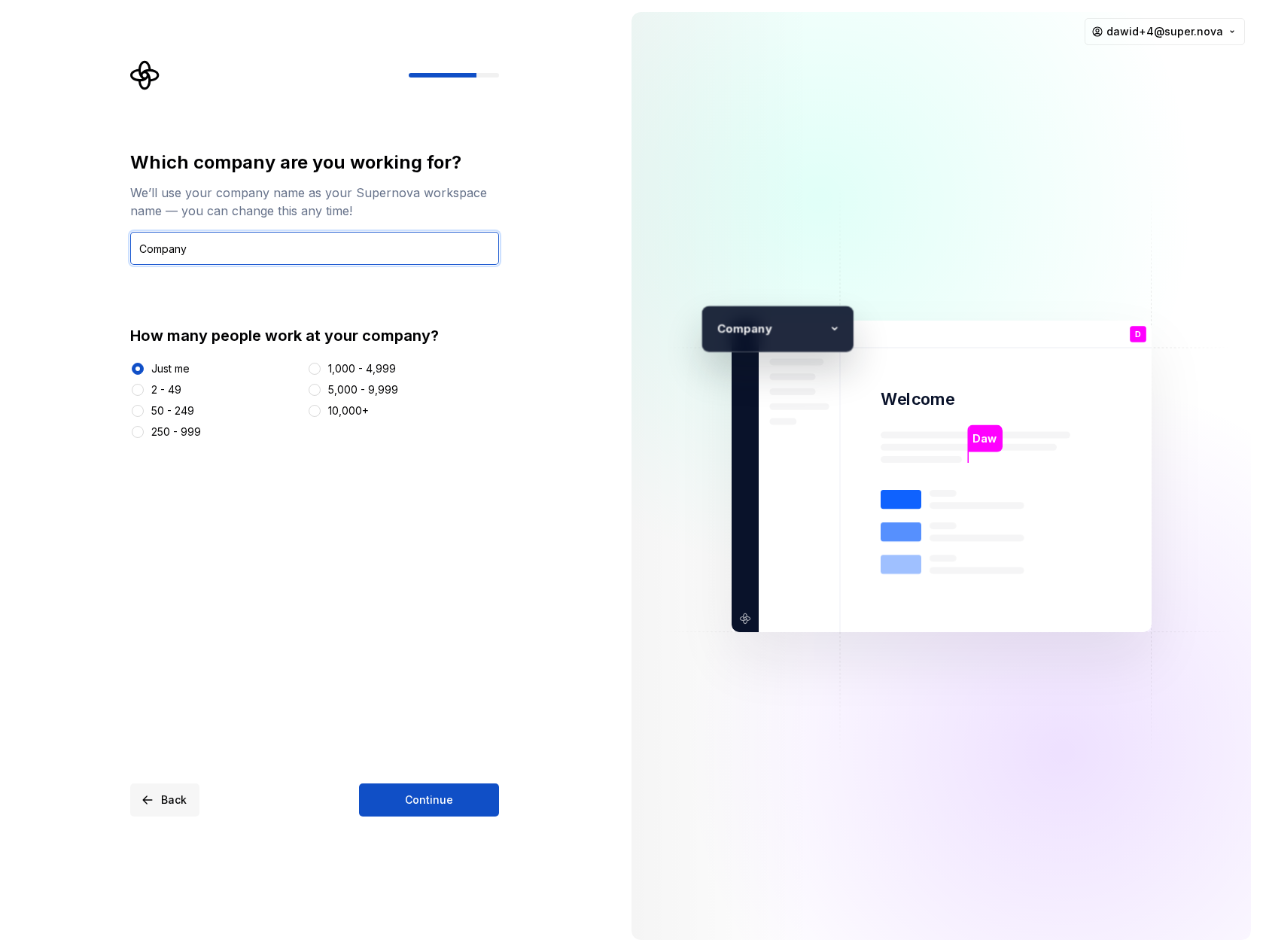
type input "Company"
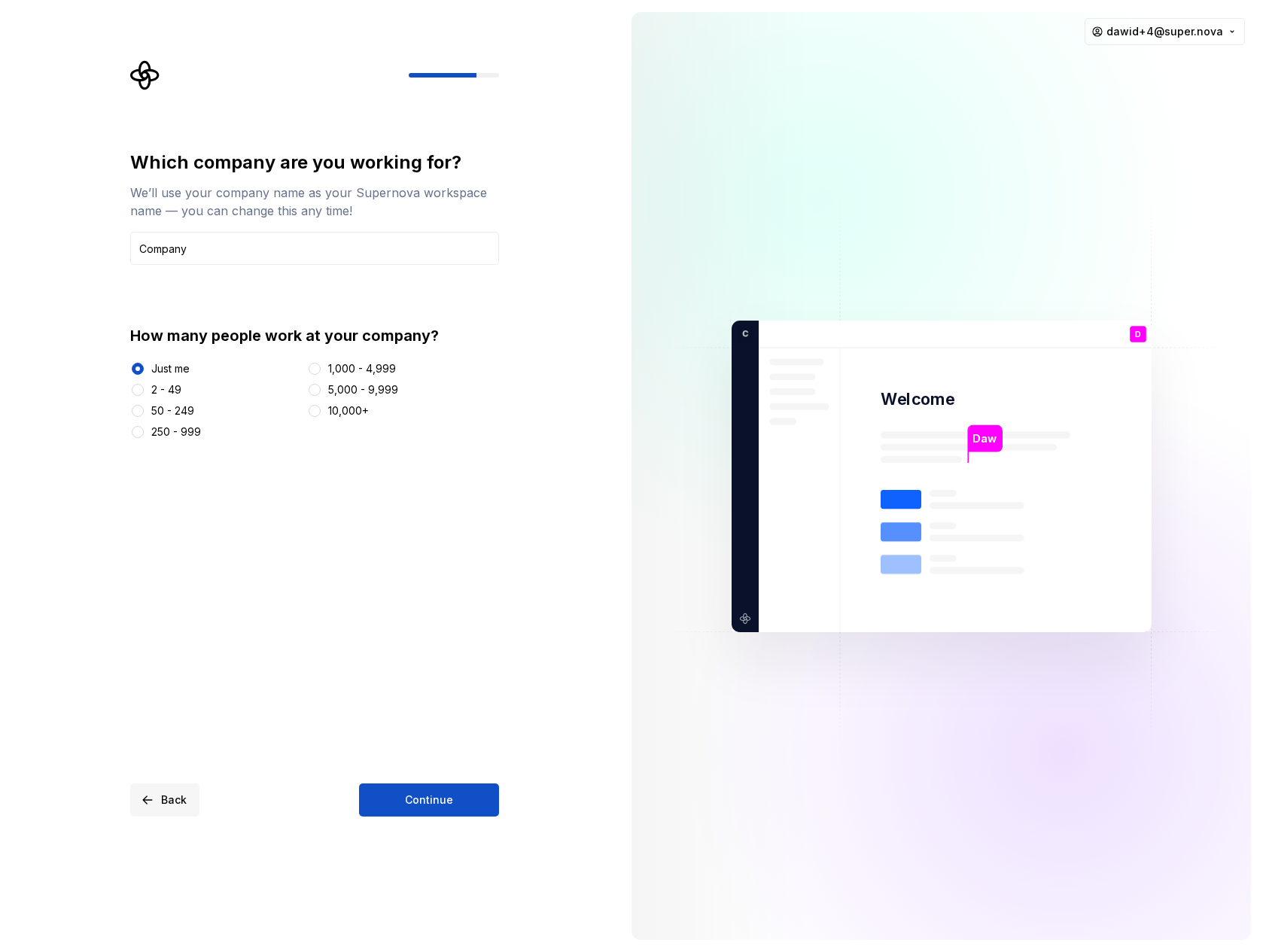
click at [149, 798] on button "Back" at bounding box center [164, 800] width 69 height 33
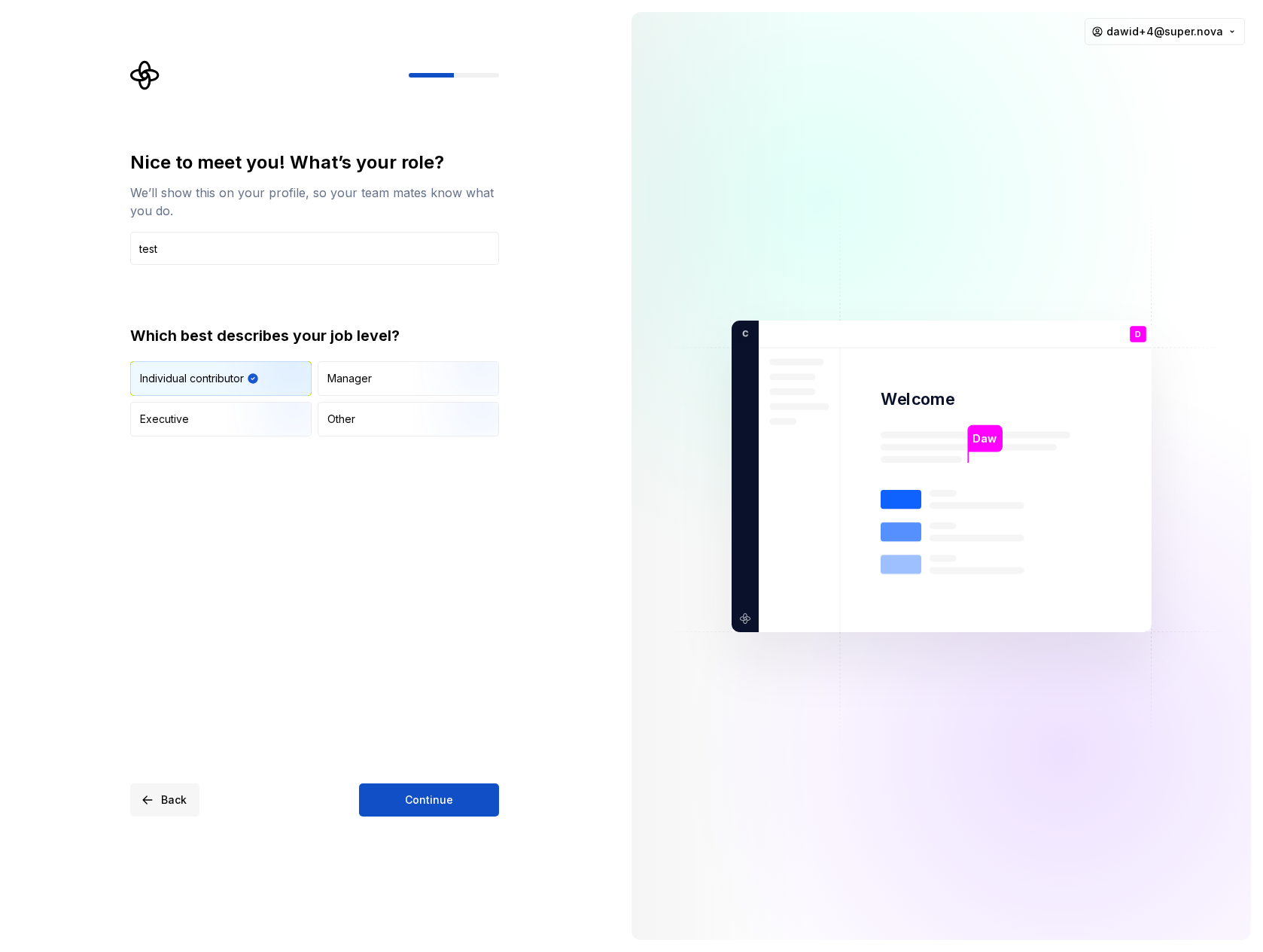
click at [149, 798] on button "Back" at bounding box center [164, 800] width 69 height 33
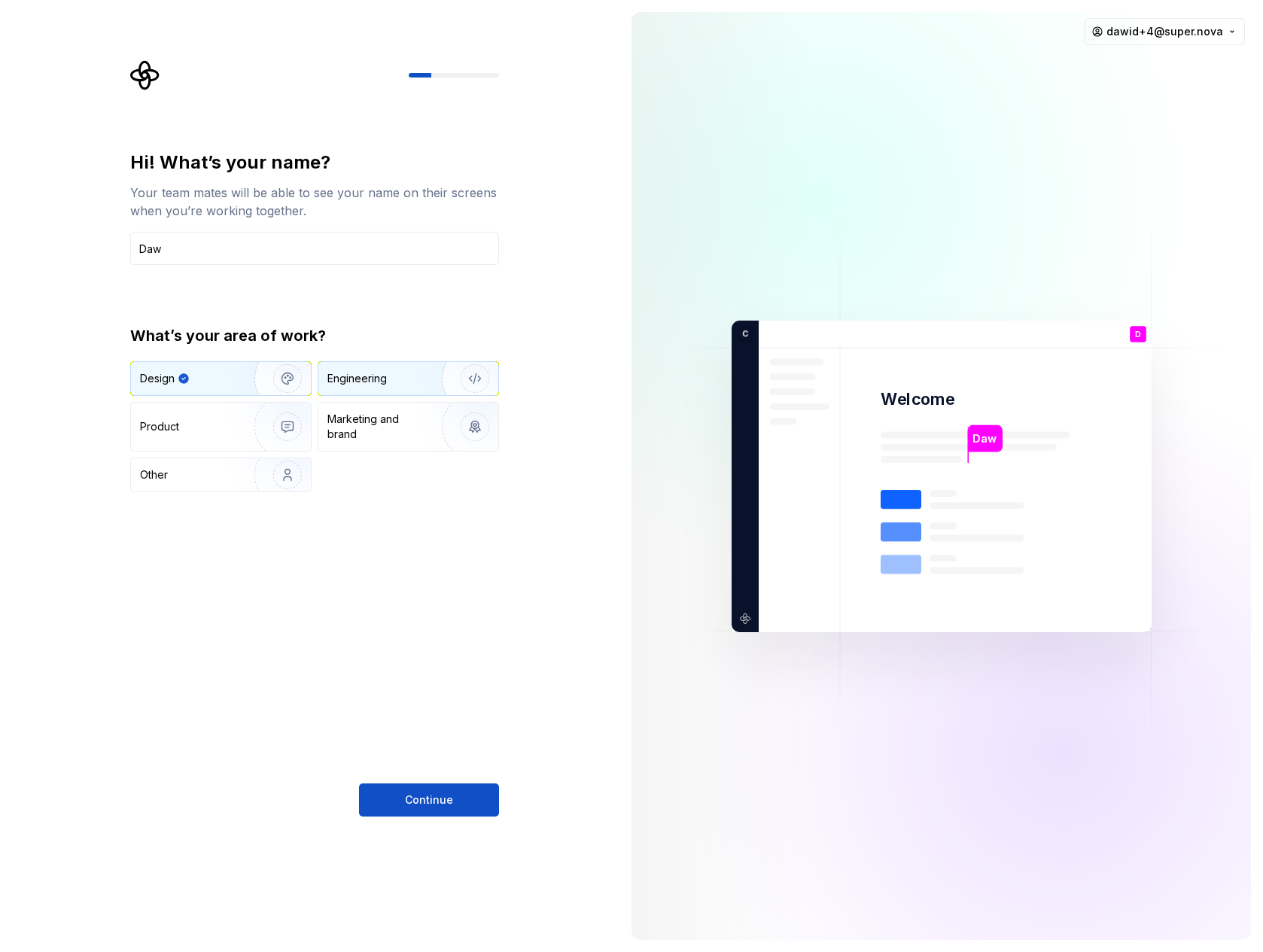
click at [398, 382] on div "Engineering" at bounding box center [387, 378] width 120 height 15
click at [294, 379] on img "button" at bounding box center [278, 378] width 96 height 101
click at [285, 412] on img "button" at bounding box center [278, 426] width 96 height 101
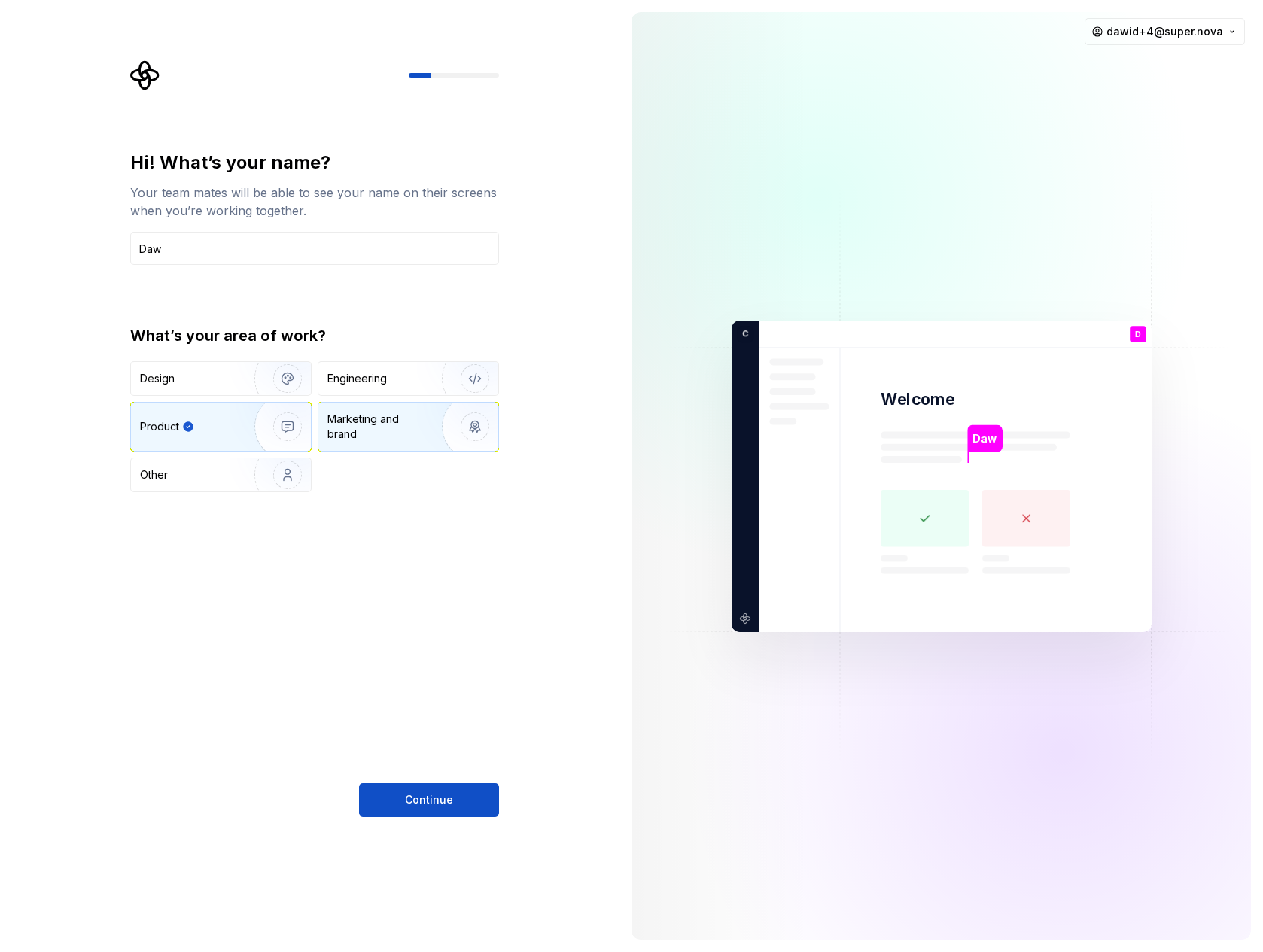
click at [377, 434] on div "Marketing and brand" at bounding box center [377, 426] width 101 height 30
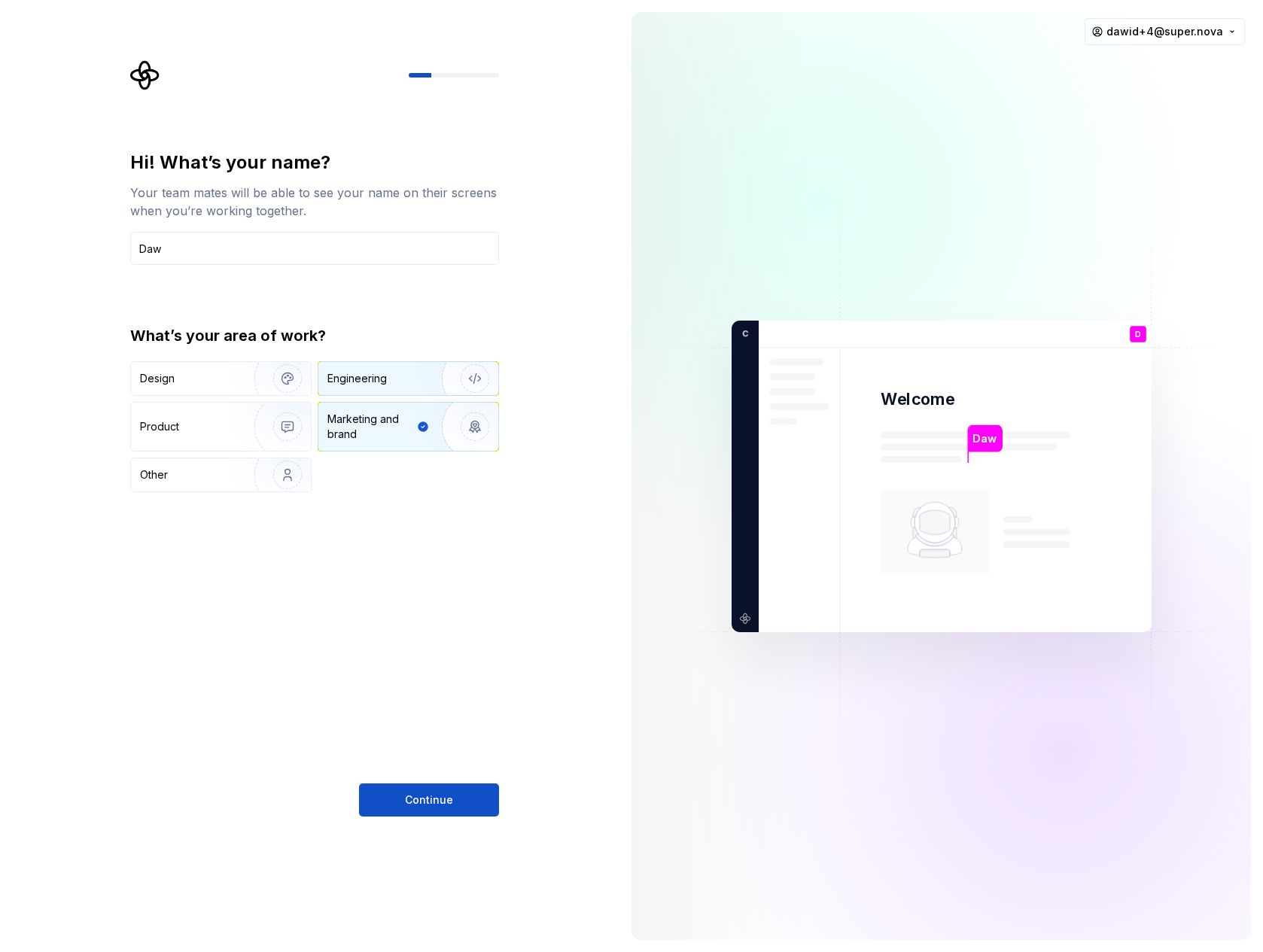
click at [366, 390] on div "Engineering" at bounding box center [408, 378] width 180 height 33
click at [277, 392] on img "button" at bounding box center [278, 378] width 96 height 101
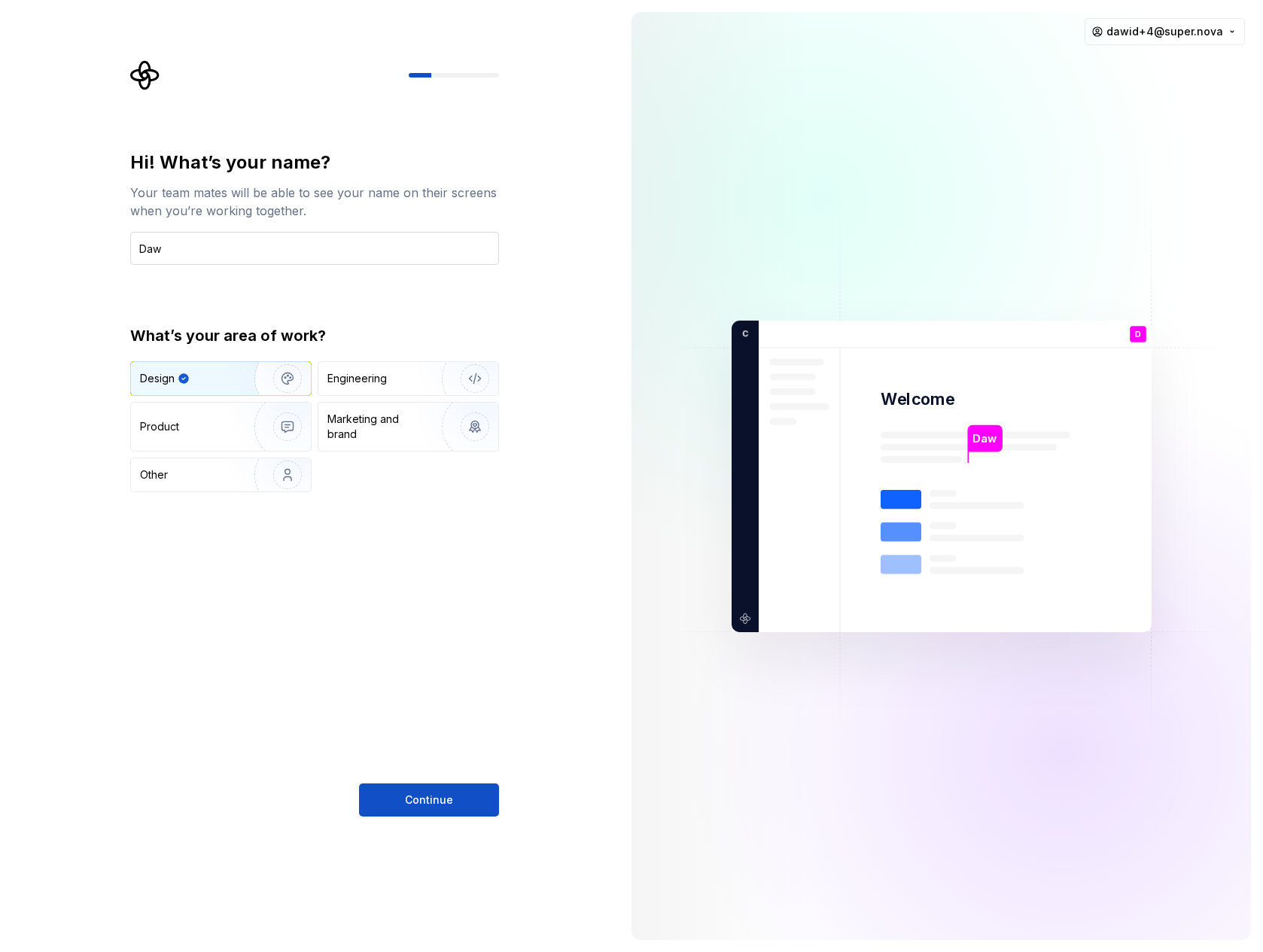
click at [307, 251] on input "Daw" at bounding box center [314, 249] width 369 height 33
click at [220, 248] on input "Daw" at bounding box center [314, 249] width 369 height 33
type input "Change here"
type input "This stays"
click at [256, 387] on img "button" at bounding box center [278, 378] width 96 height 101
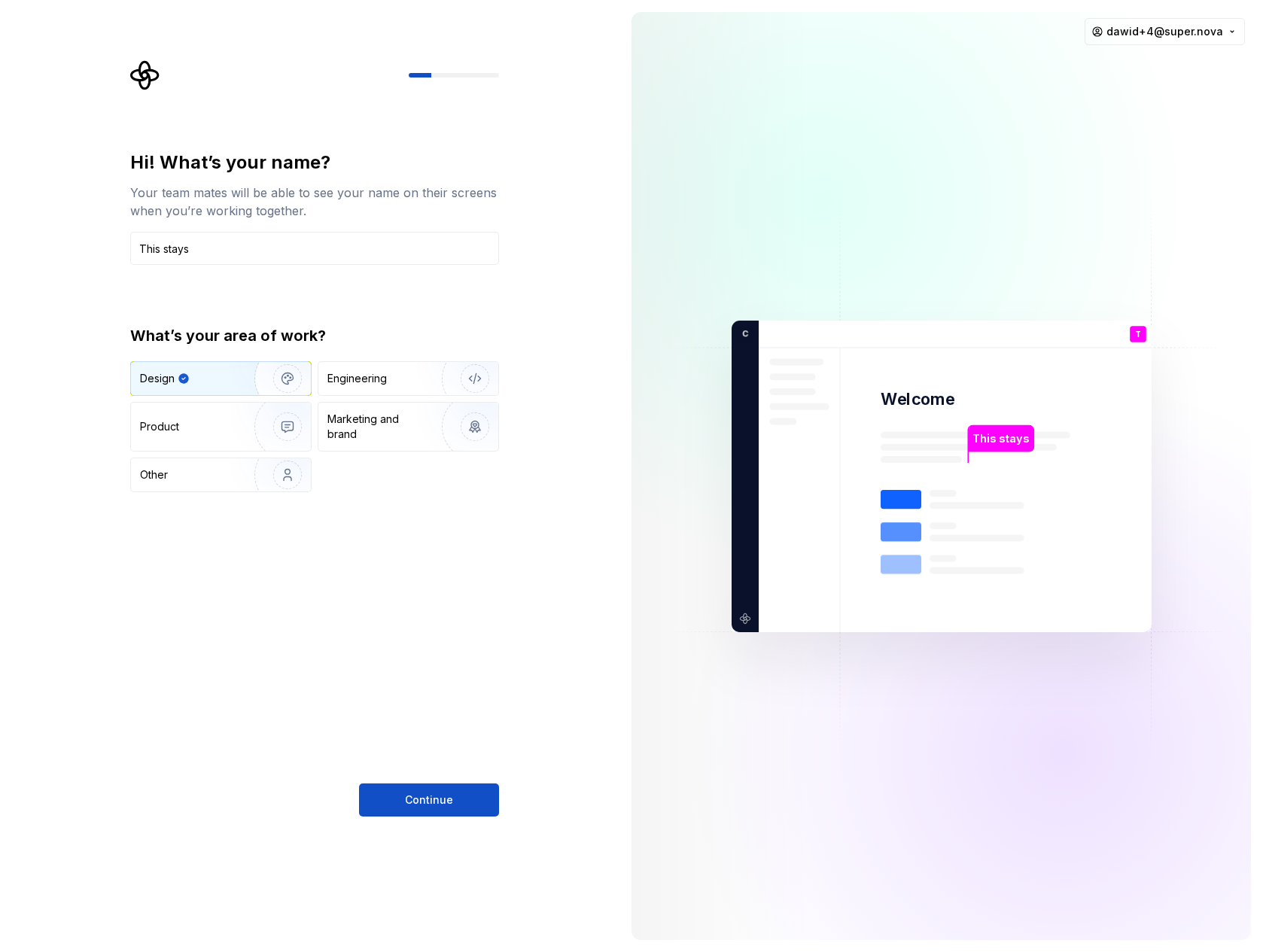
click at [256, 387] on img "button" at bounding box center [278, 378] width 96 height 101
type button "Design"
click at [404, 794] on button "Continue" at bounding box center [429, 800] width 140 height 33
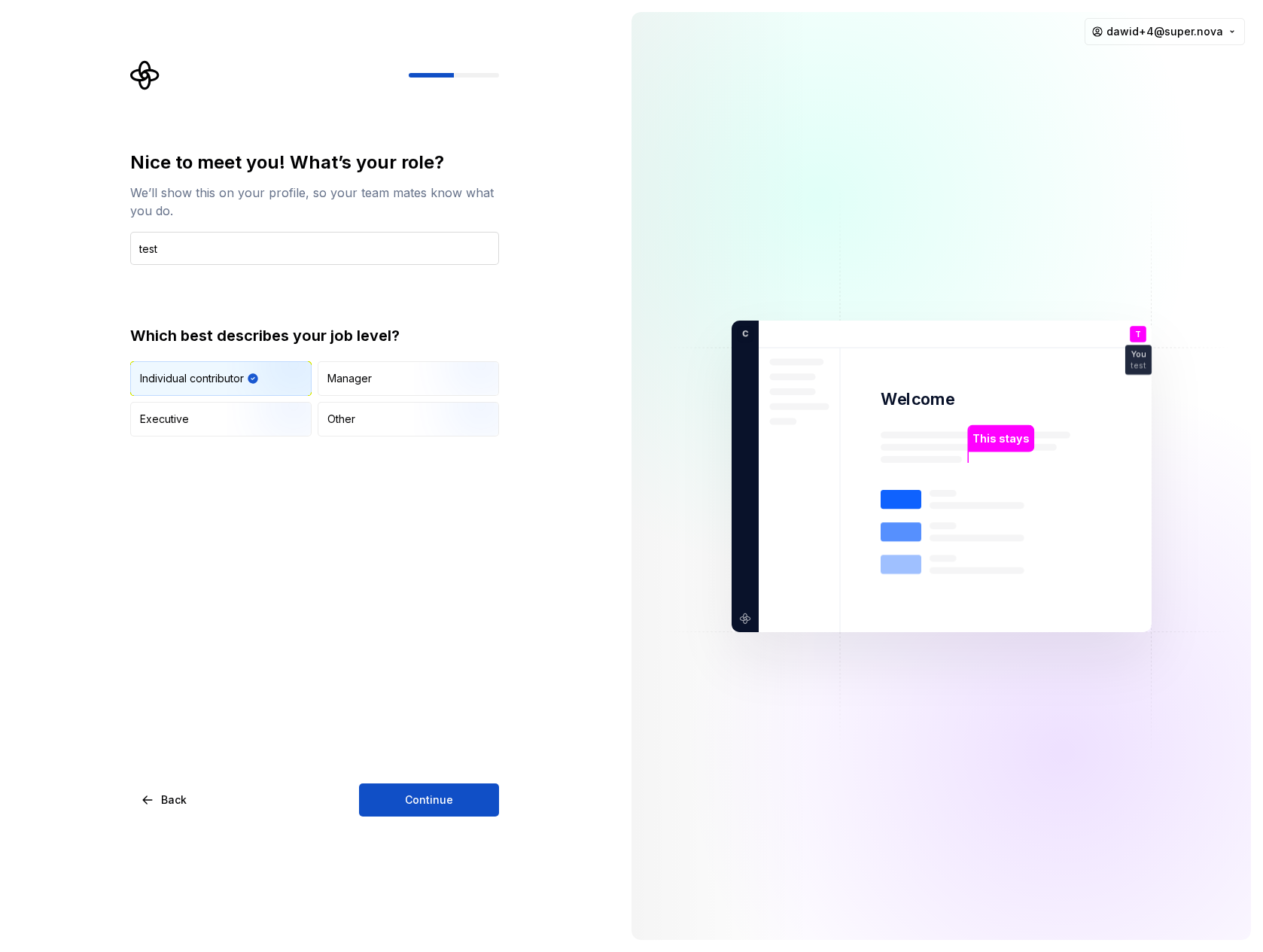
click at [219, 249] on input "test" at bounding box center [314, 249] width 369 height 33
type input "this doesn't"
click at [434, 784] on button "Continue" at bounding box center [429, 800] width 140 height 33
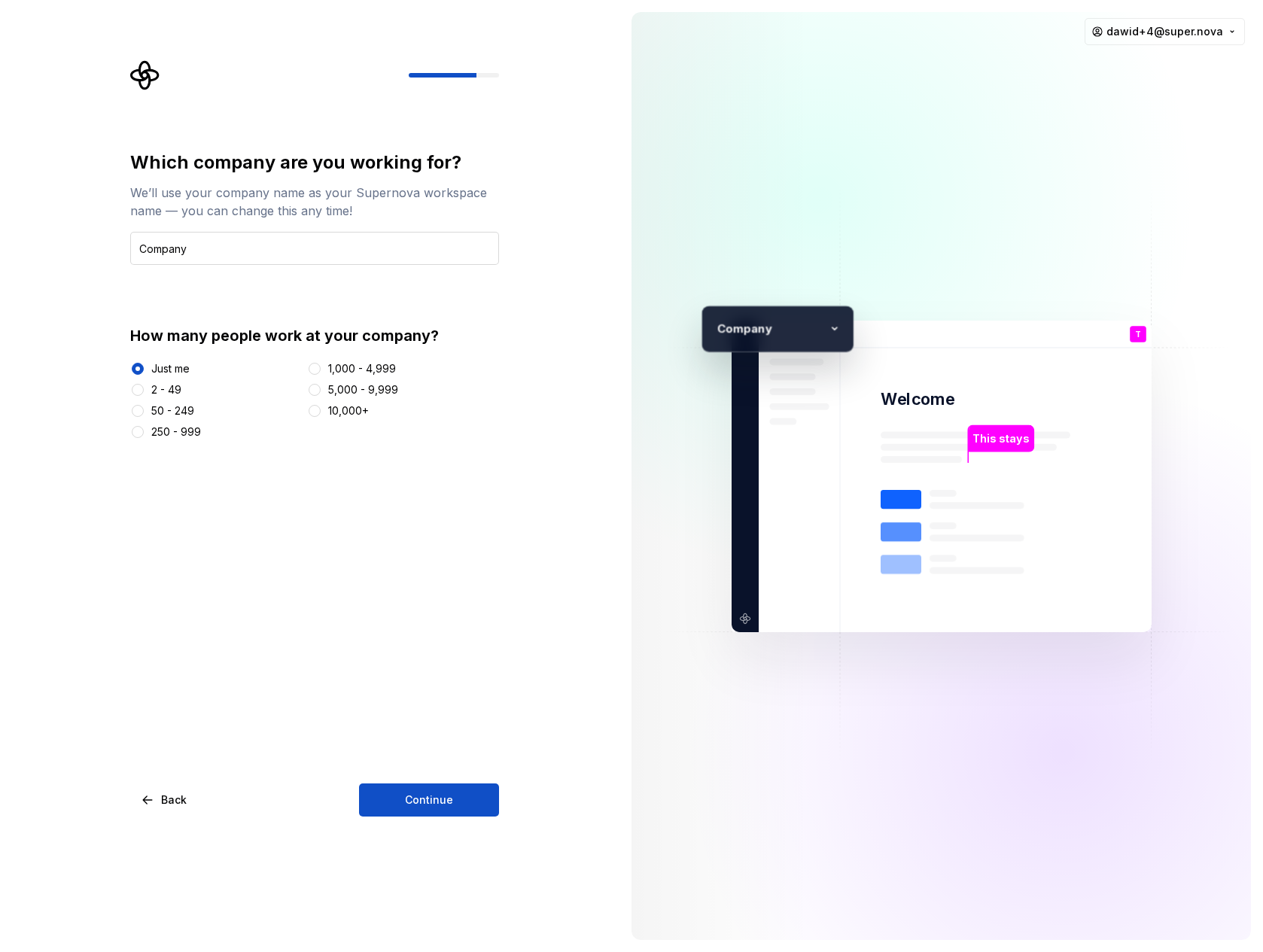
click at [227, 239] on input "Company" at bounding box center [314, 249] width 369 height 33
type input "This also stays"
click at [425, 793] on span "Continue" at bounding box center [429, 799] width 48 height 15
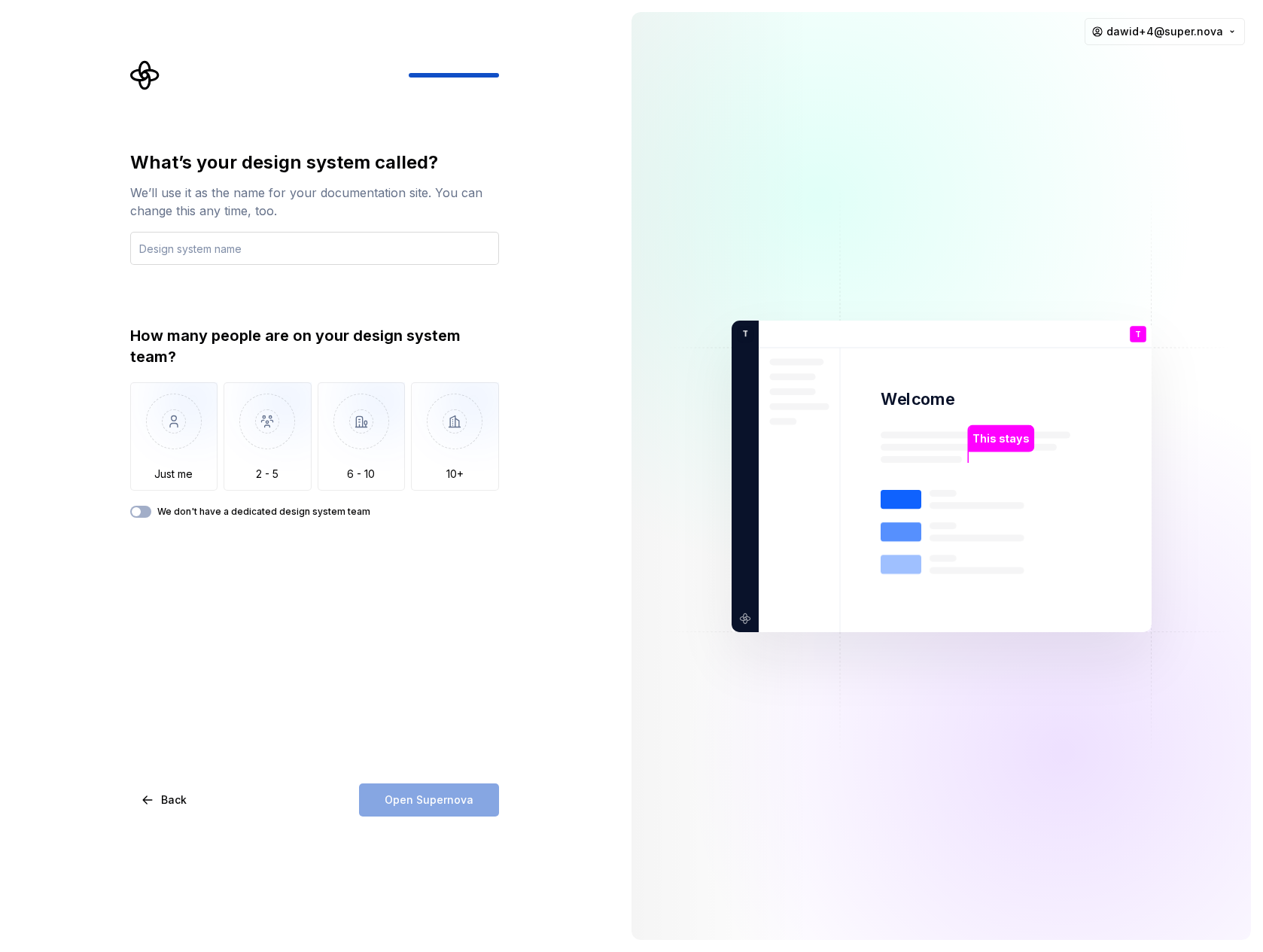
click at [226, 246] on input "text" at bounding box center [314, 249] width 369 height 33
type input "this doesn't"
click at [207, 456] on img "button" at bounding box center [174, 432] width 88 height 101
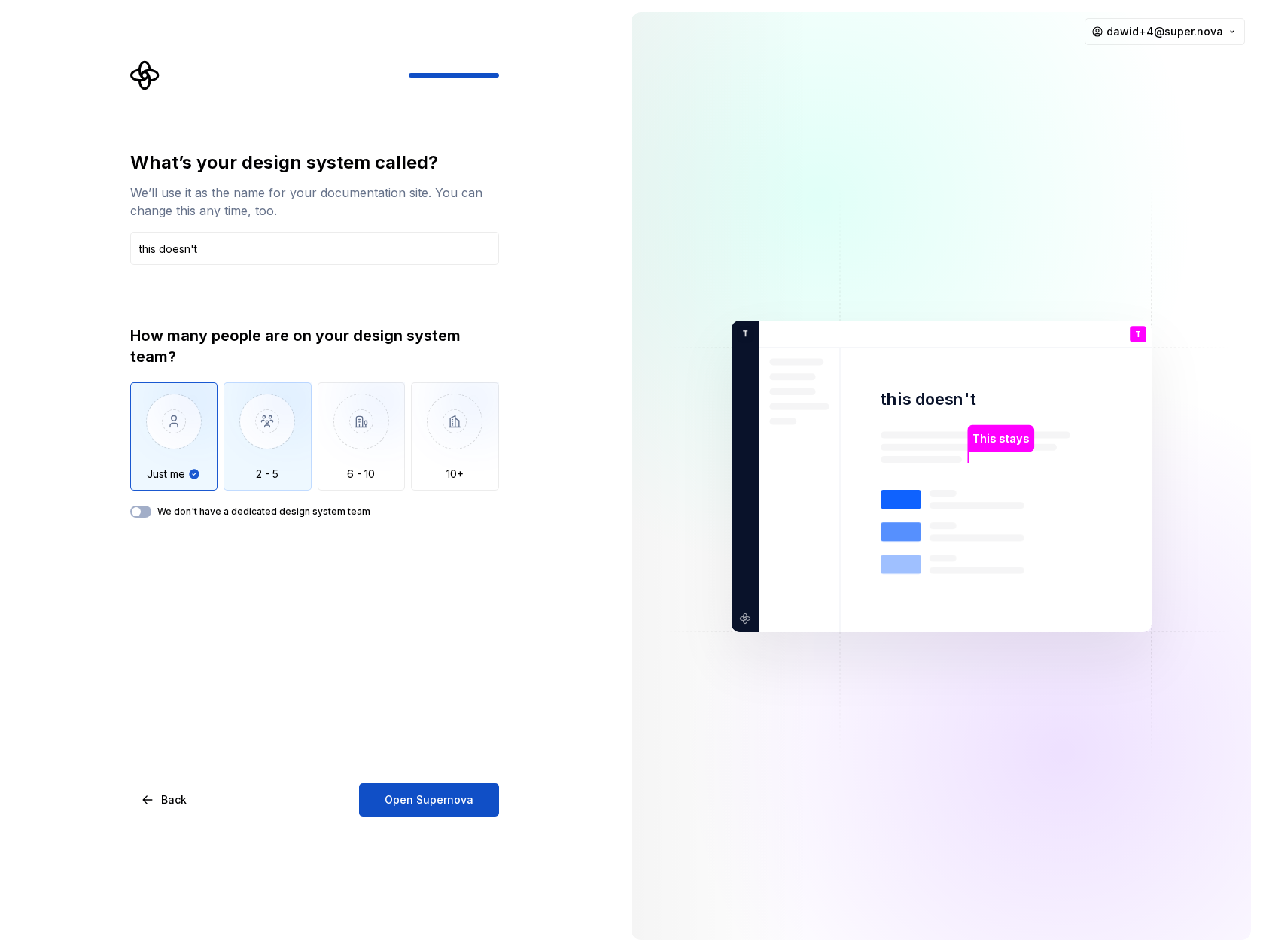
click at [253, 451] on img "button" at bounding box center [267, 432] width 88 height 101
click at [175, 448] on img "button" at bounding box center [174, 432] width 88 height 101
click at [227, 451] on img "button" at bounding box center [267, 432] width 88 height 101
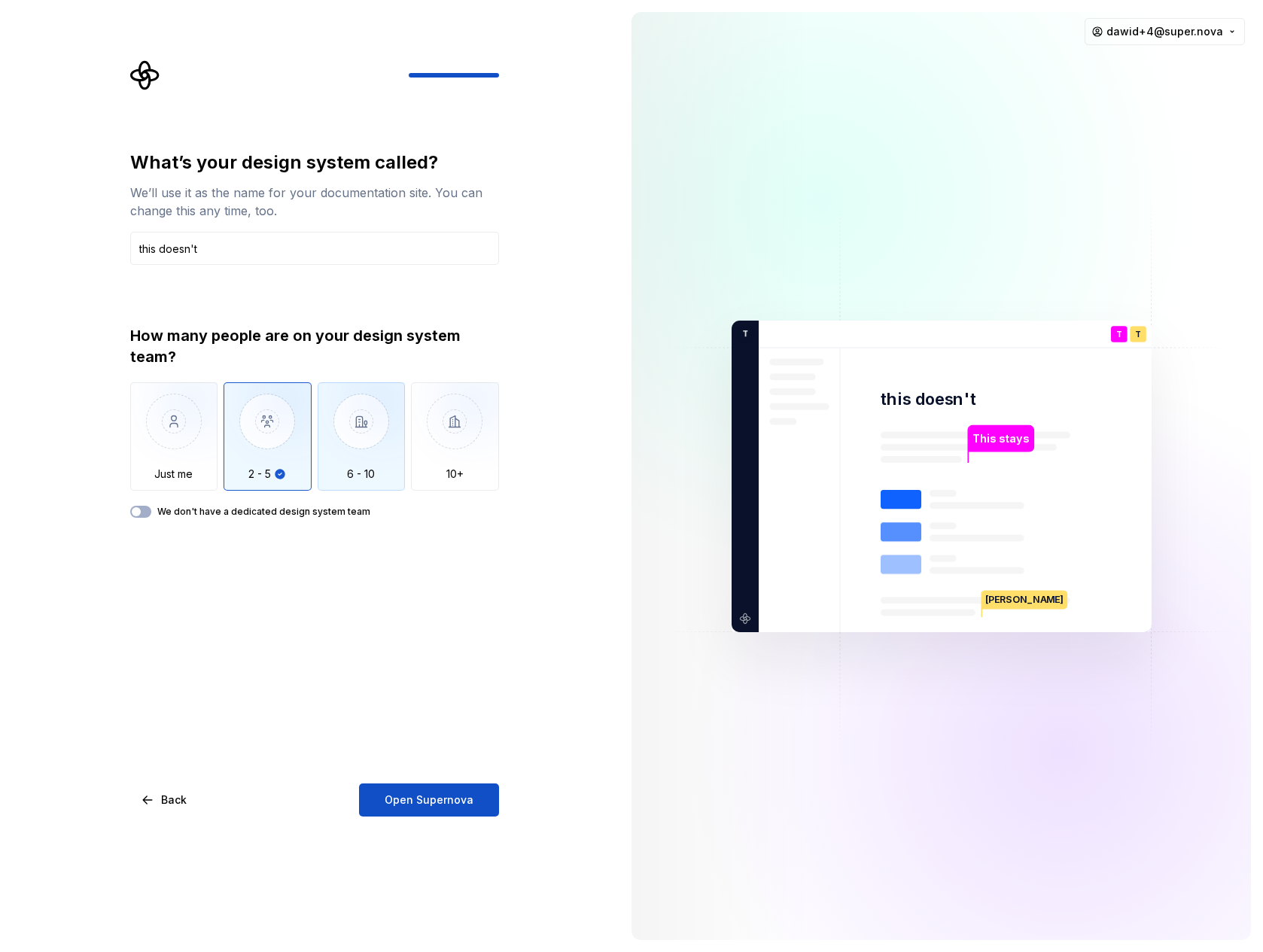
click at [332, 450] on img "button" at bounding box center [362, 432] width 88 height 101
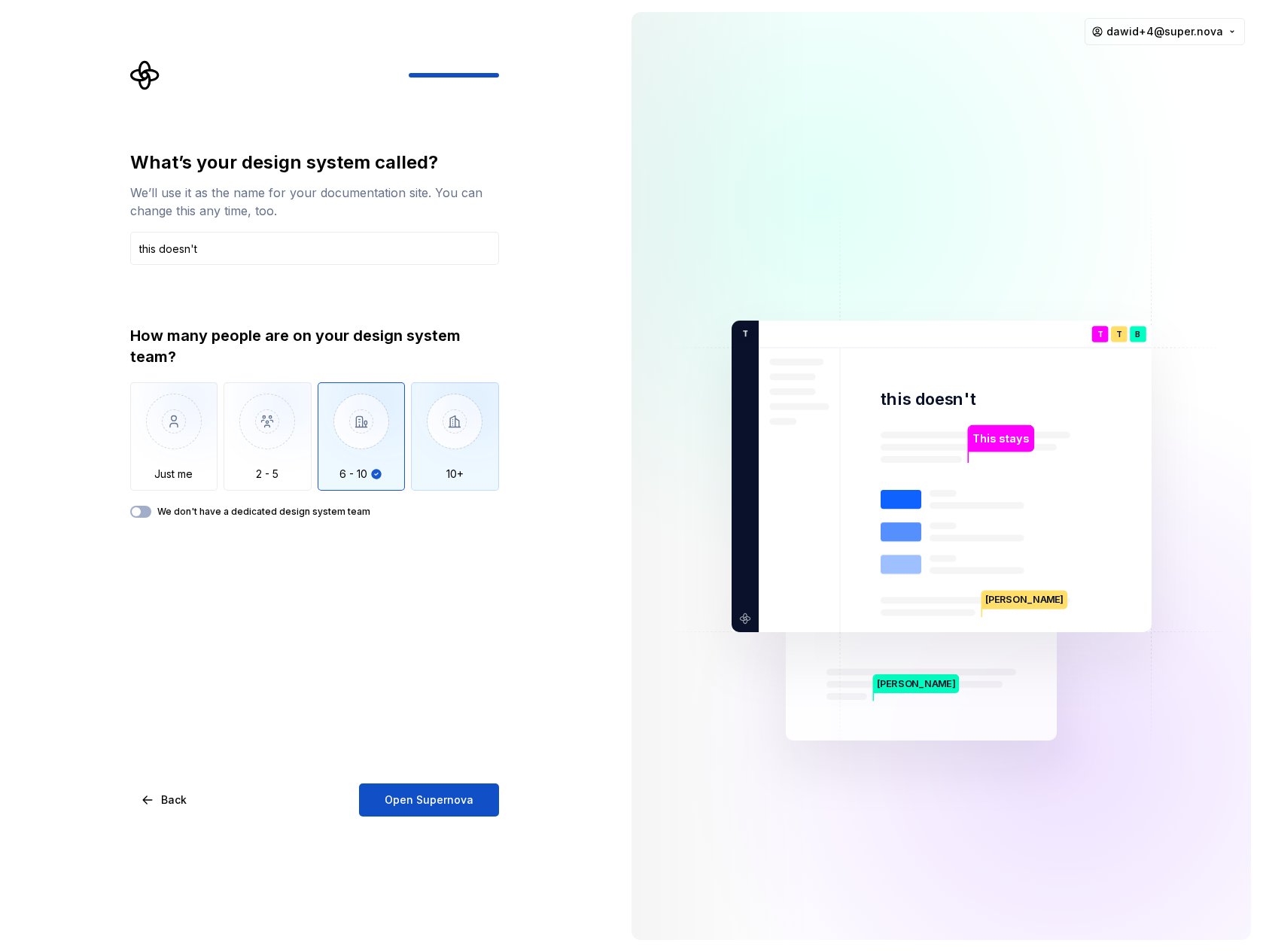
click at [443, 441] on img "button" at bounding box center [455, 432] width 88 height 101
click at [353, 441] on img "button" at bounding box center [362, 432] width 88 height 101
click at [291, 441] on img "button" at bounding box center [267, 432] width 88 height 101
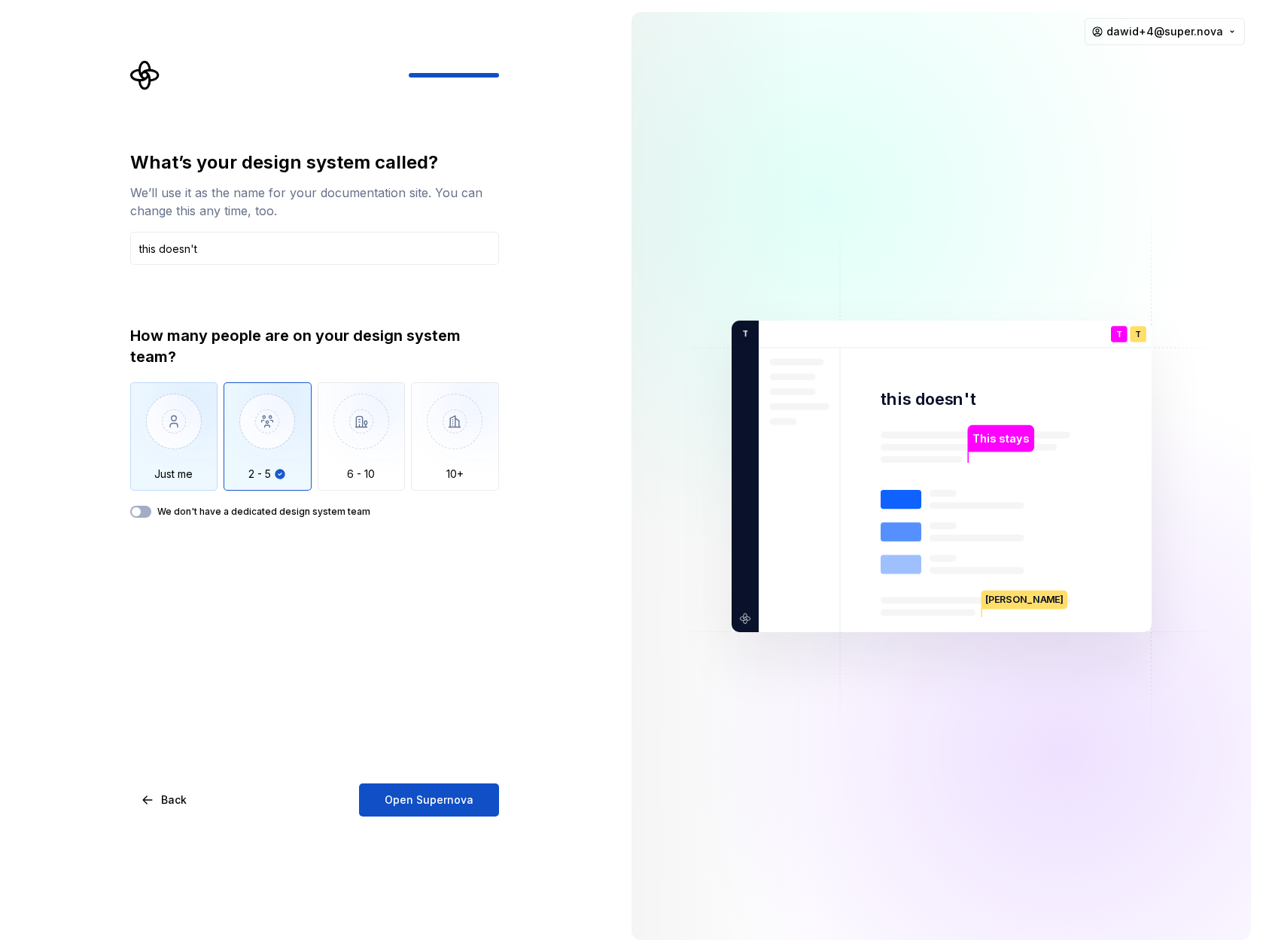
click at [175, 438] on img "button" at bounding box center [174, 432] width 88 height 101
click at [245, 444] on img "button" at bounding box center [267, 432] width 88 height 101
click at [146, 516] on button "We don't have a dedicated design system team" at bounding box center [140, 512] width 21 height 12
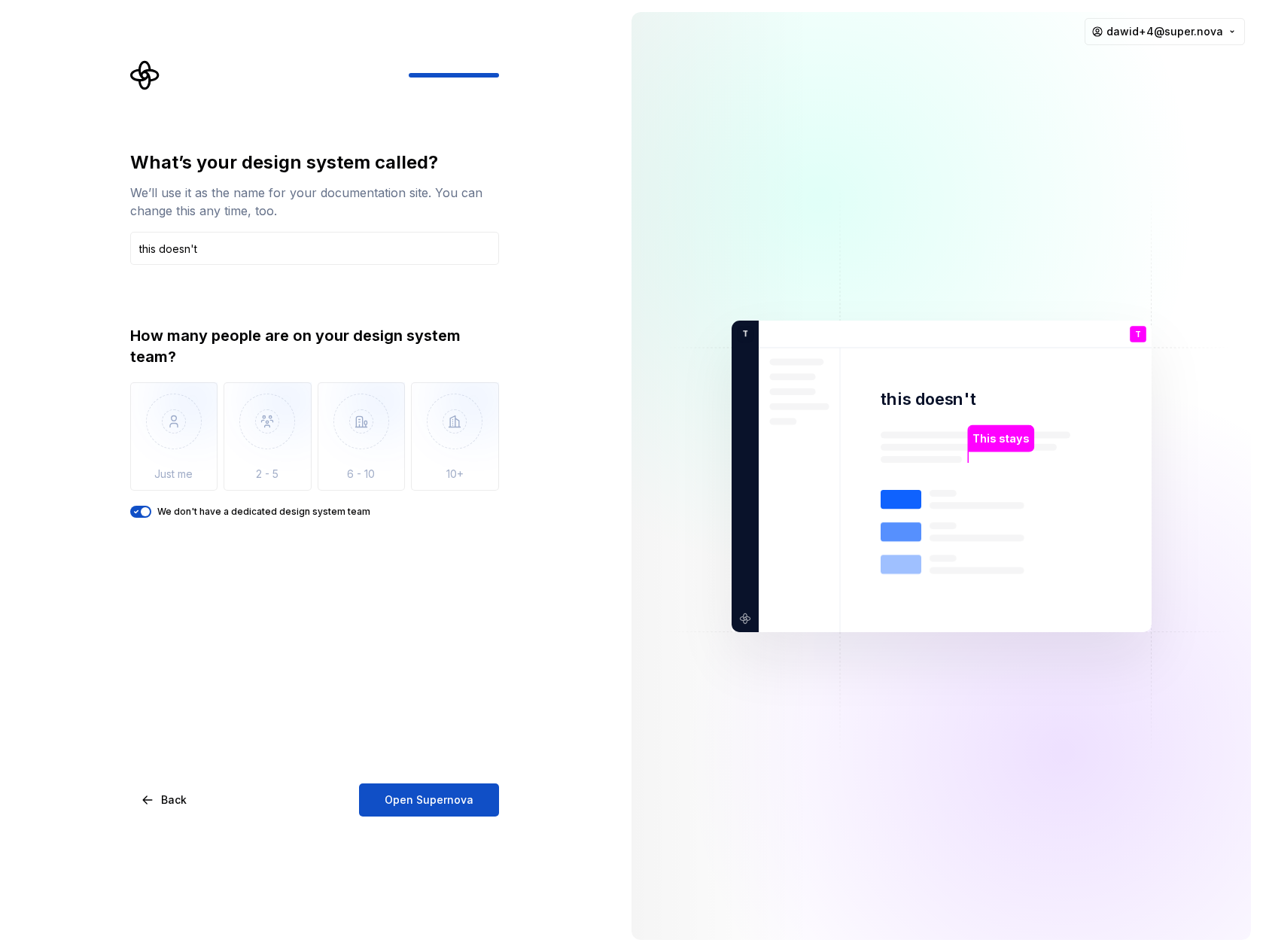
click at [146, 516] on span "button" at bounding box center [144, 511] width 9 height 9
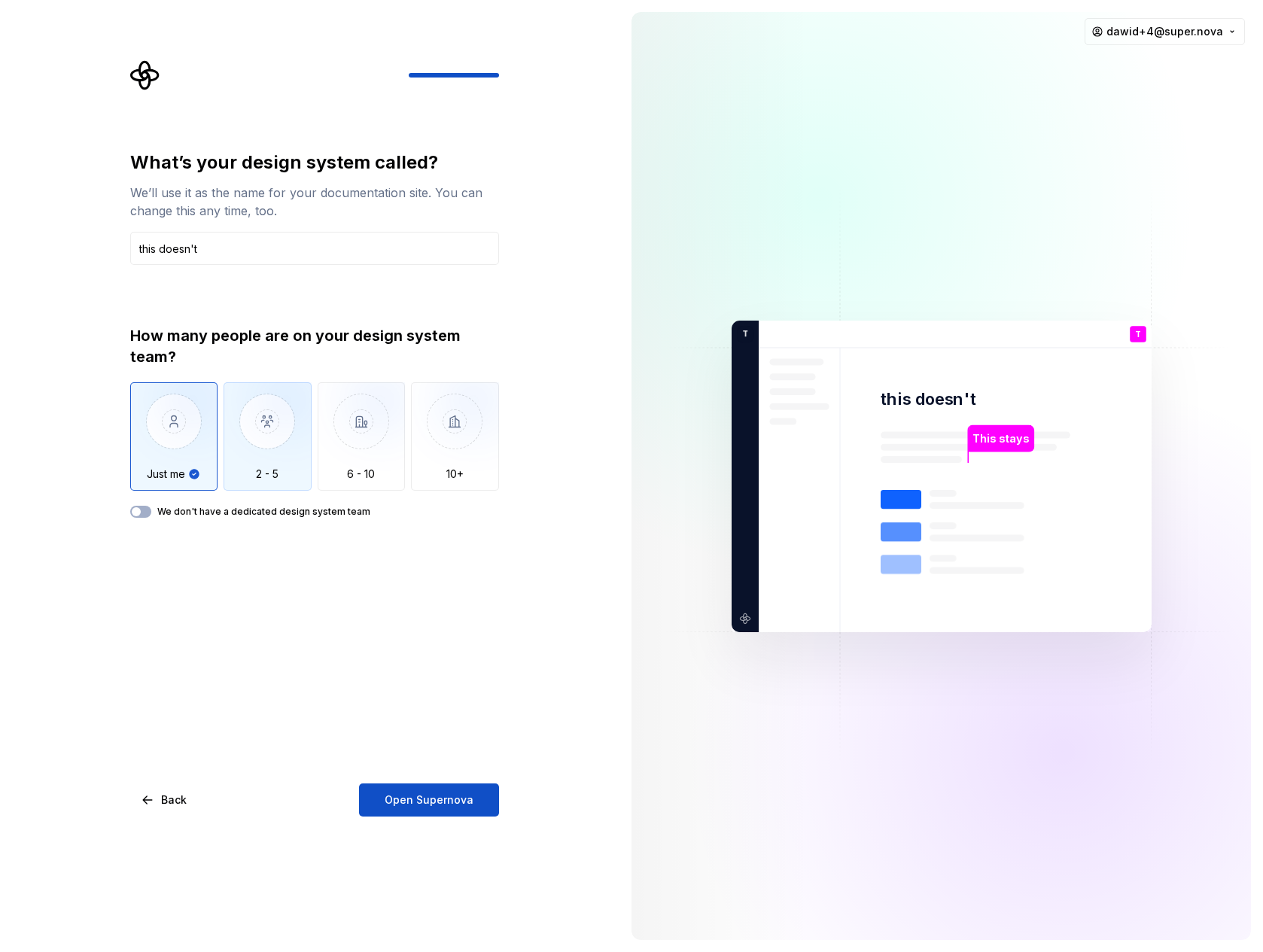
click at [239, 464] on img "button" at bounding box center [267, 432] width 88 height 101
click at [188, 455] on img "button" at bounding box center [174, 432] width 88 height 101
click at [406, 800] on span "Open Supernova" at bounding box center [429, 799] width 88 height 15
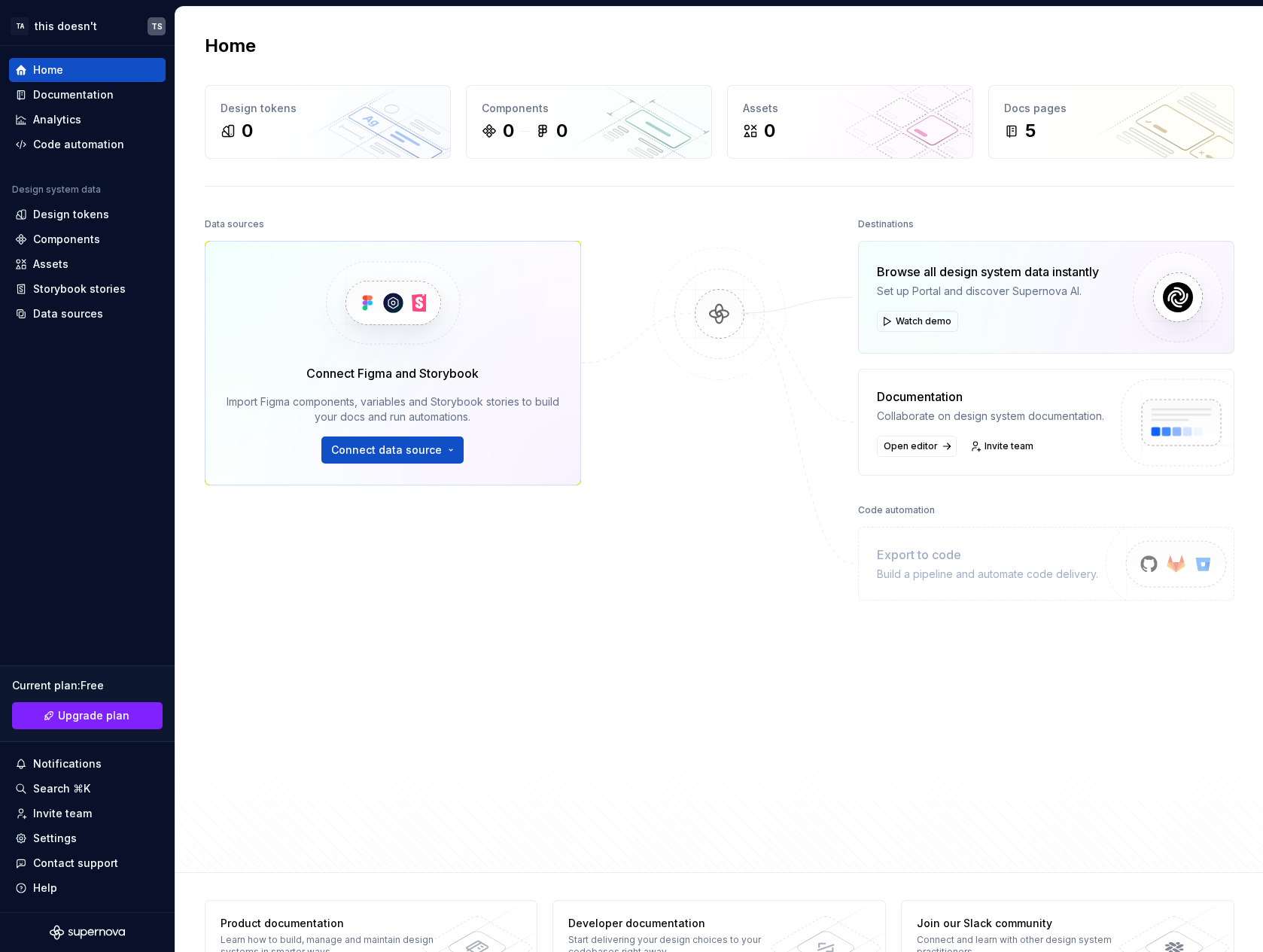
click at [378, 630] on div "Data sources Connect Figma and Storybook Import Figma components, variables and…" at bounding box center [392, 498] width 376 height 571
